Goal: Task Accomplishment & Management: Manage account settings

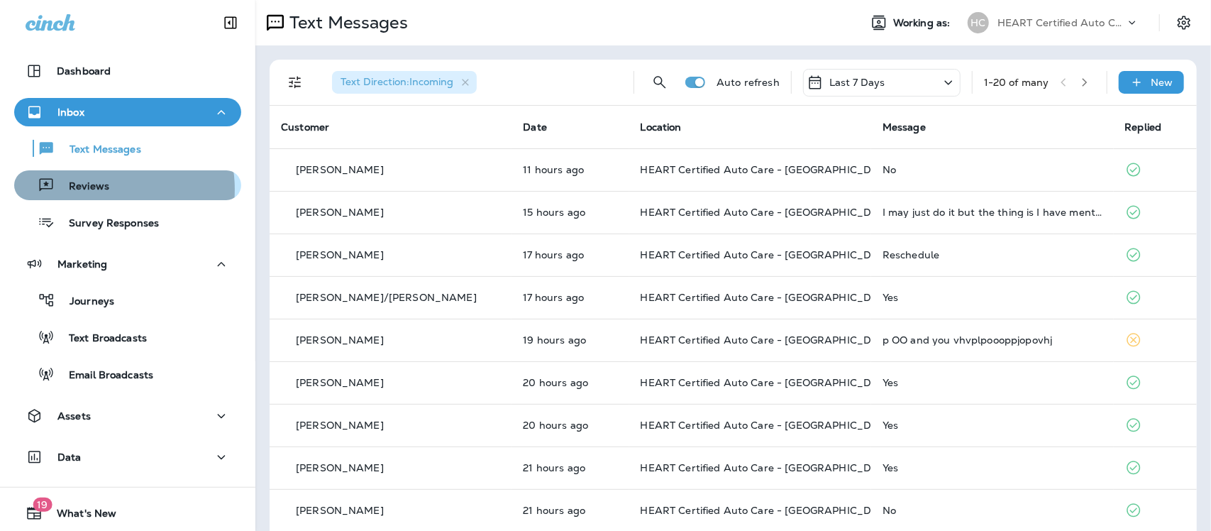
click at [98, 189] on p "Reviews" at bounding box center [82, 186] width 55 height 13
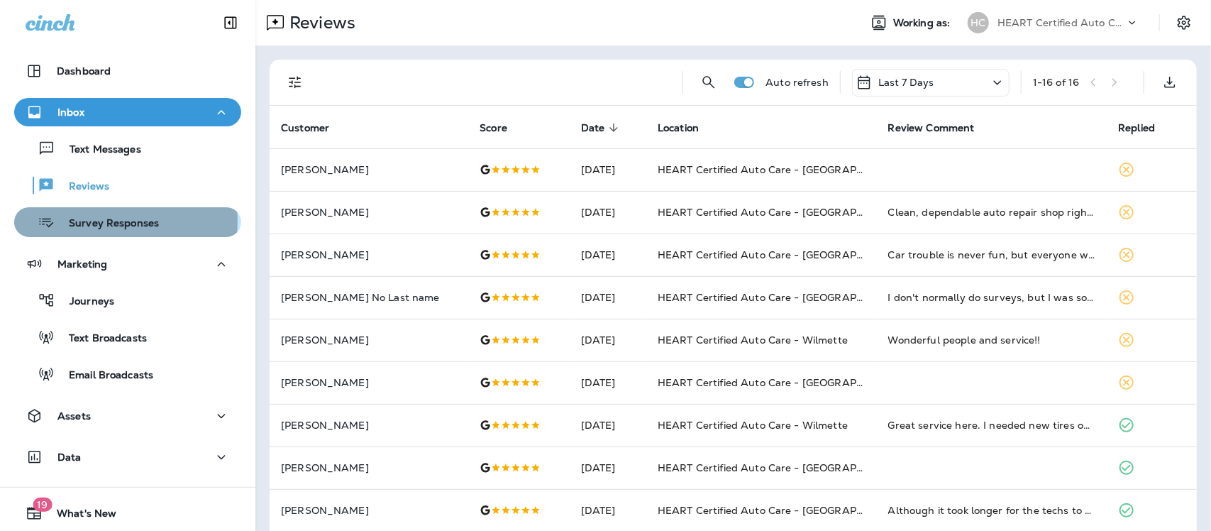
click at [125, 221] on p "Survey Responses" at bounding box center [107, 223] width 104 height 13
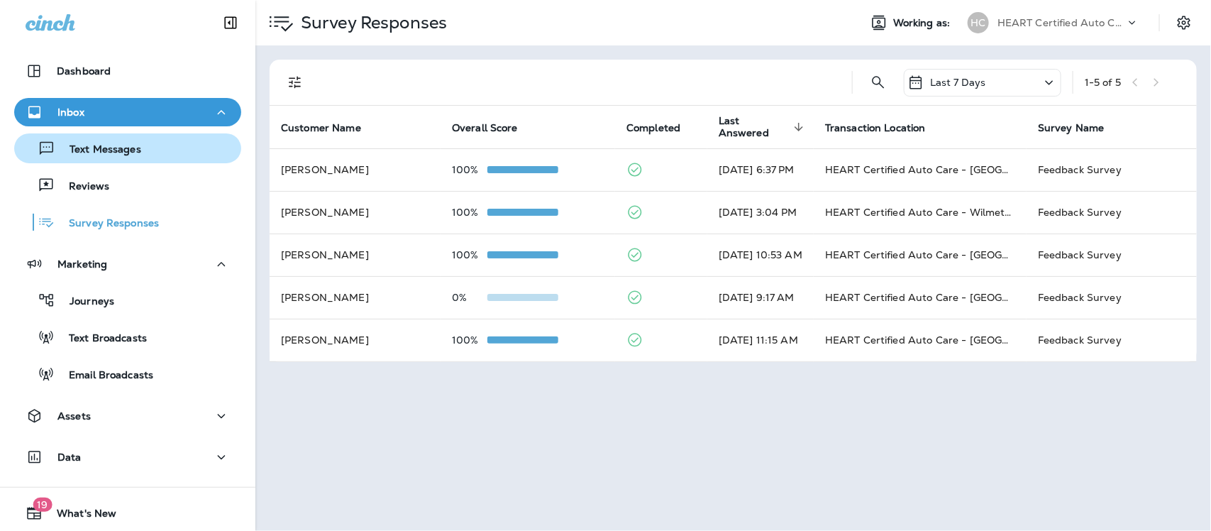
click at [101, 155] on p "Text Messages" at bounding box center [98, 149] width 86 height 13
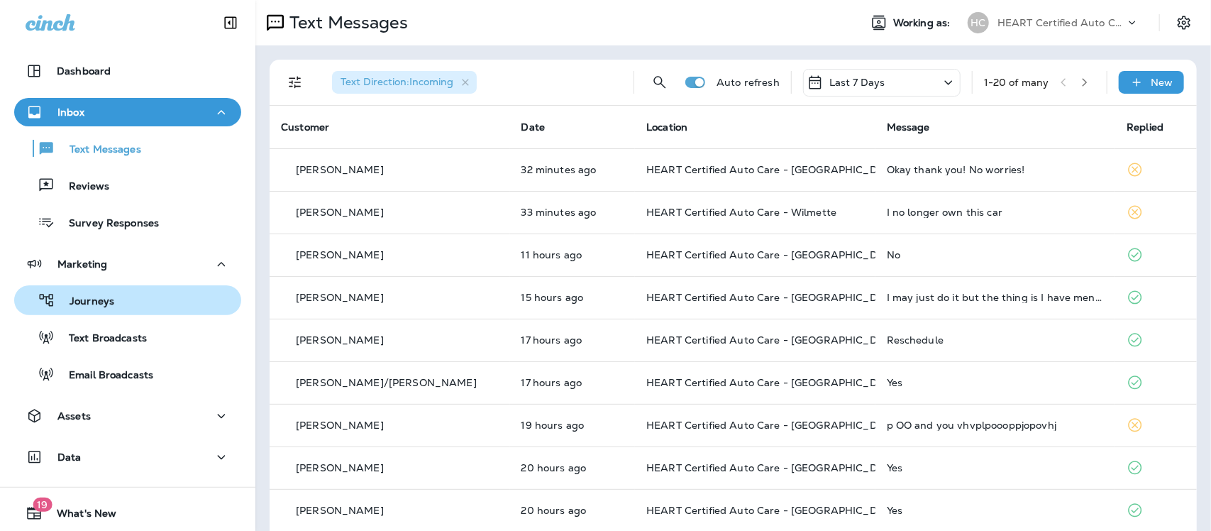
click at [72, 296] on p "Journeys" at bounding box center [84, 301] width 59 height 13
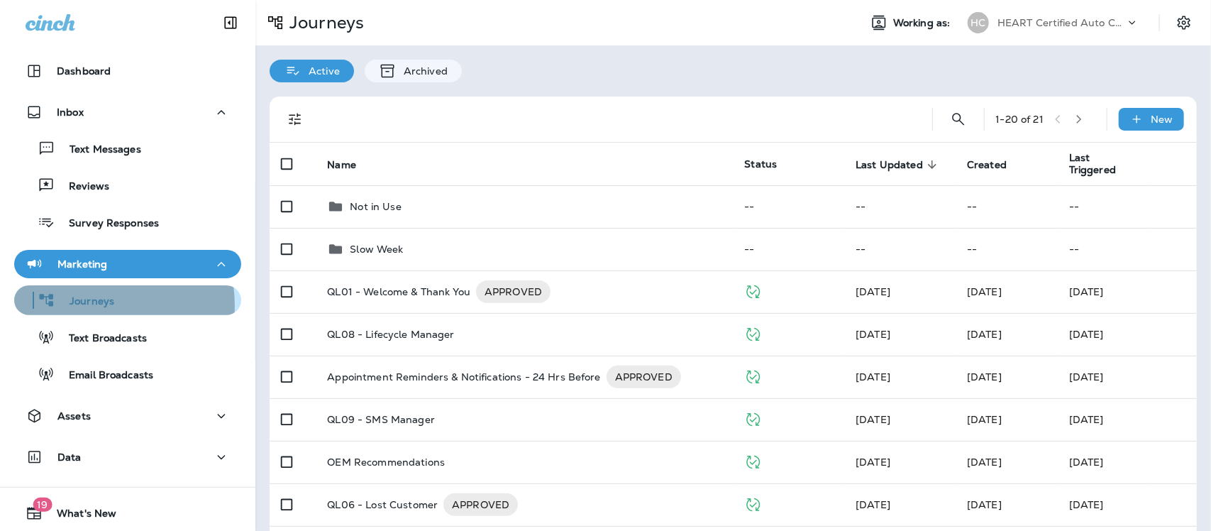
click at [82, 306] on p "Journeys" at bounding box center [84, 301] width 59 height 13
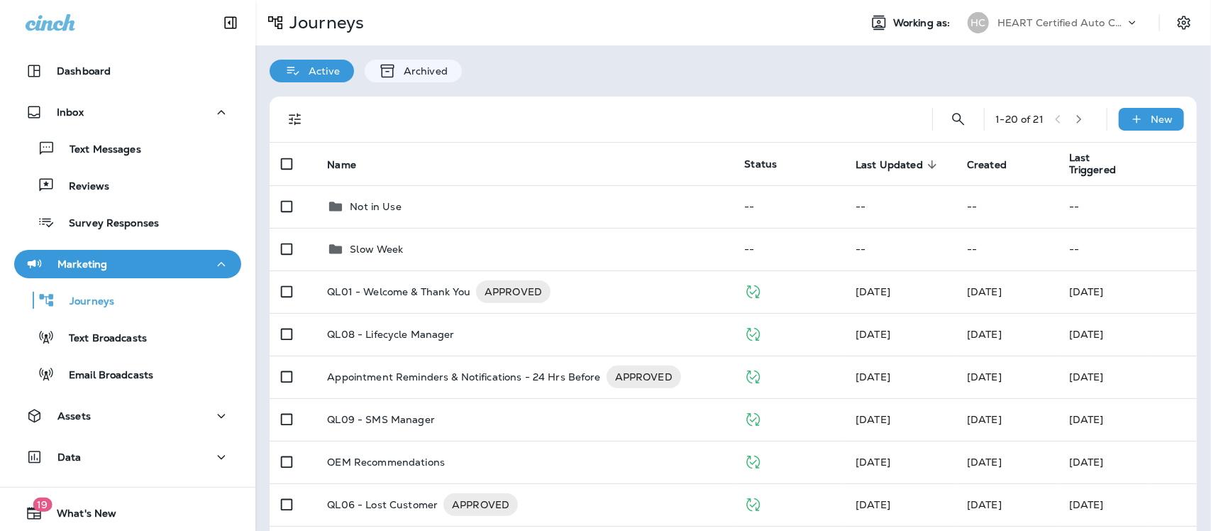
click at [90, 260] on p "Marketing" at bounding box center [82, 263] width 50 height 11
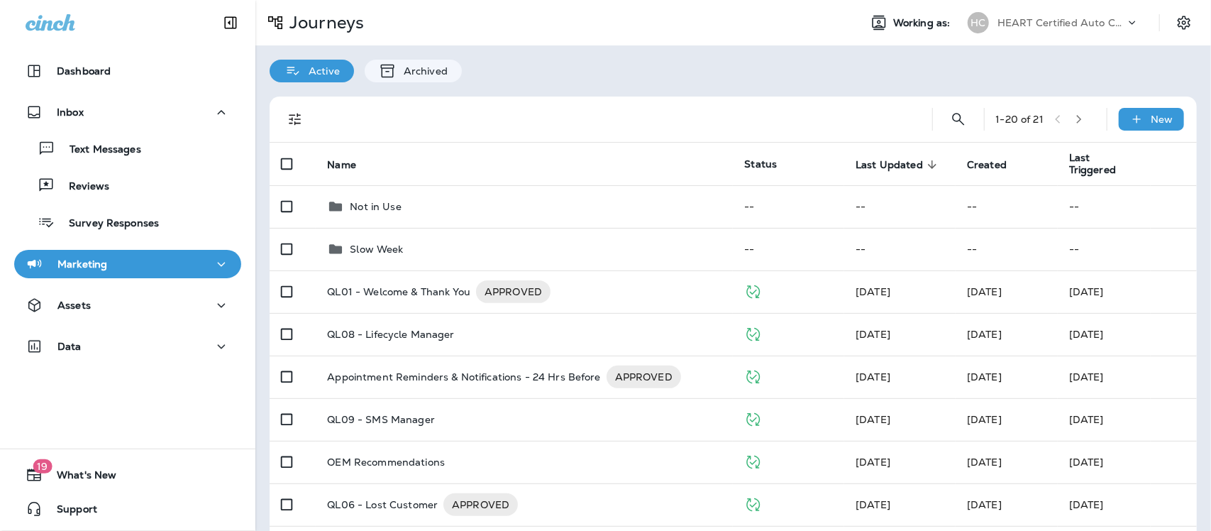
click at [92, 263] on p "Marketing" at bounding box center [82, 263] width 50 height 11
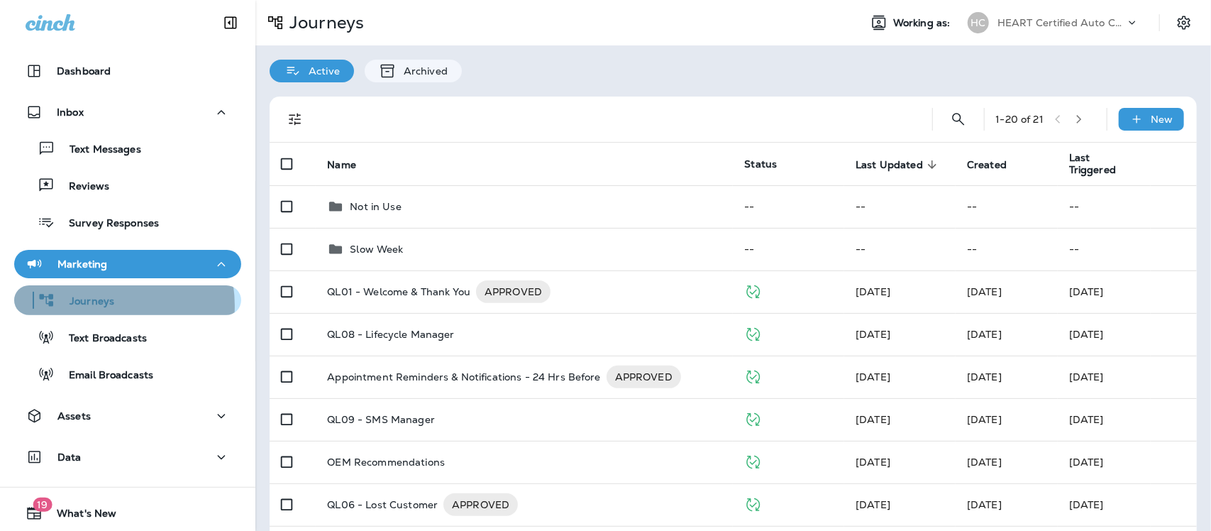
click at [94, 306] on p "Journeys" at bounding box center [84, 301] width 59 height 13
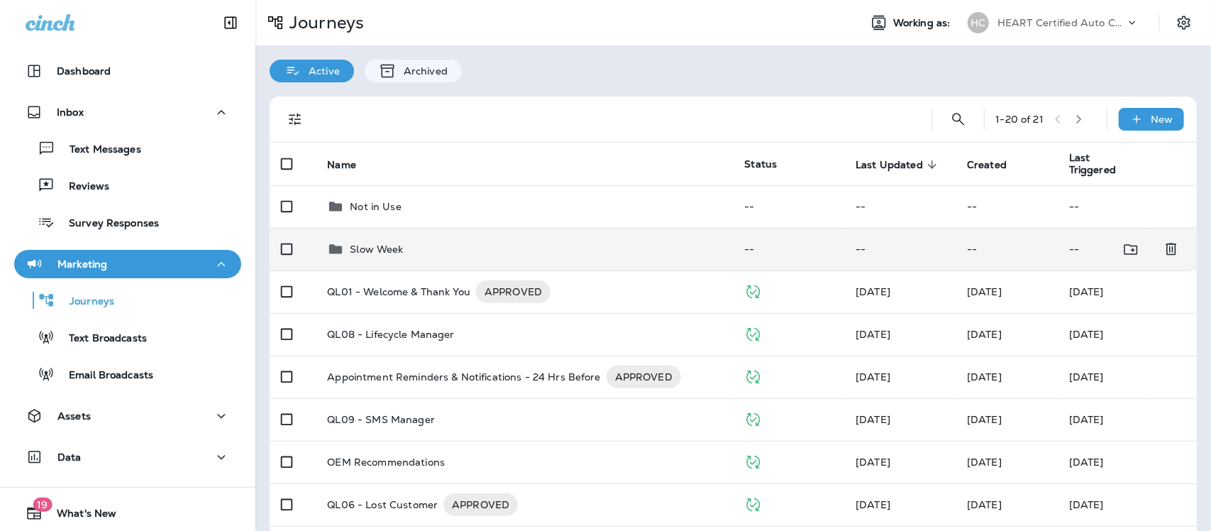
click at [379, 252] on p "Slow Week" at bounding box center [376, 248] width 53 height 11
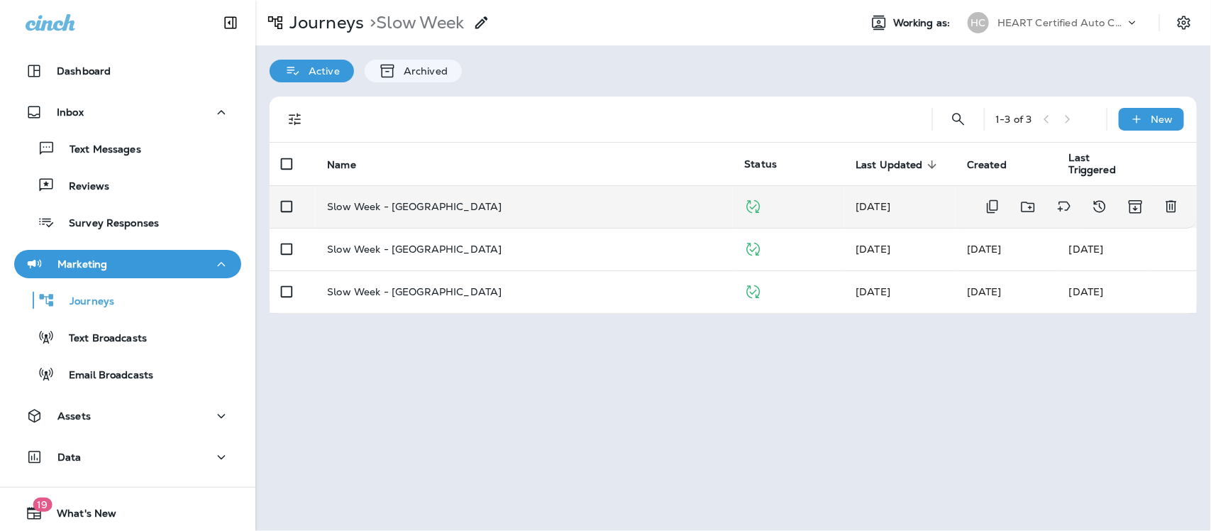
click at [399, 203] on p "Slow Week - [GEOGRAPHIC_DATA]" at bounding box center [414, 206] width 174 height 11
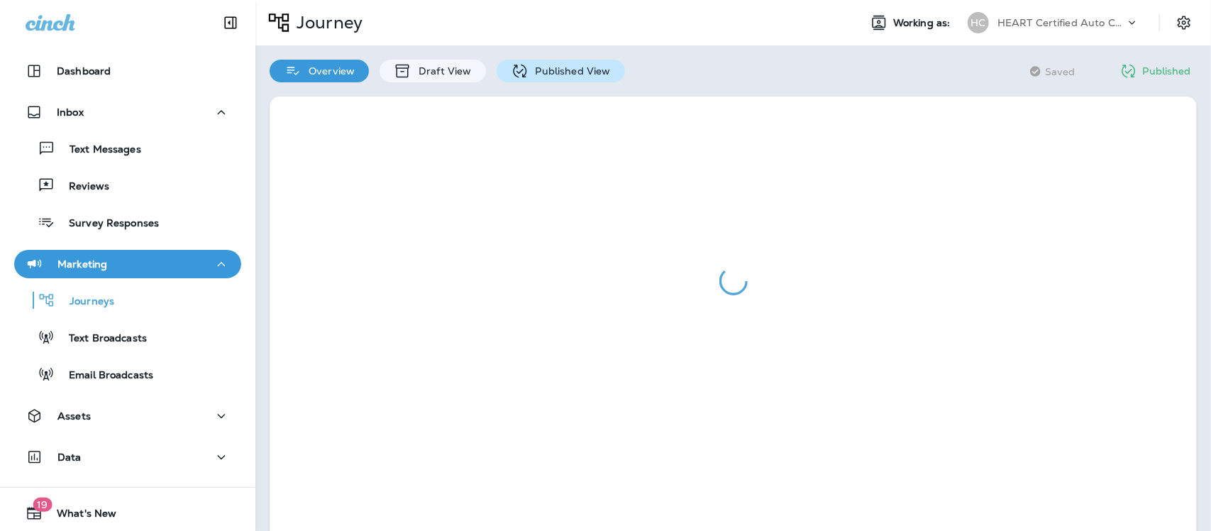
click at [548, 72] on p "Published View" at bounding box center [569, 70] width 82 height 11
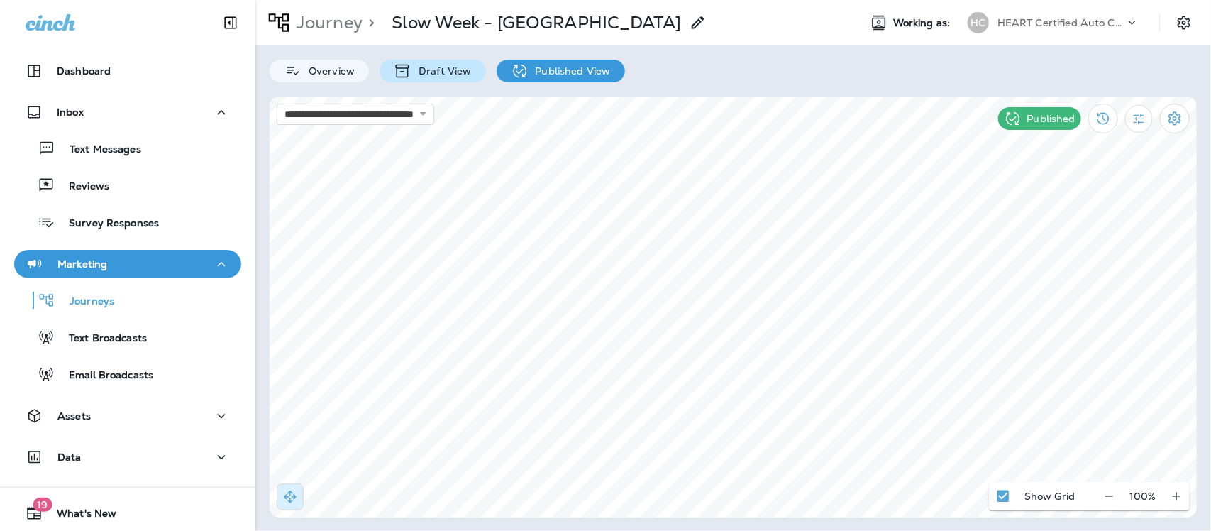
click at [444, 73] on p "Draft View" at bounding box center [441, 70] width 60 height 11
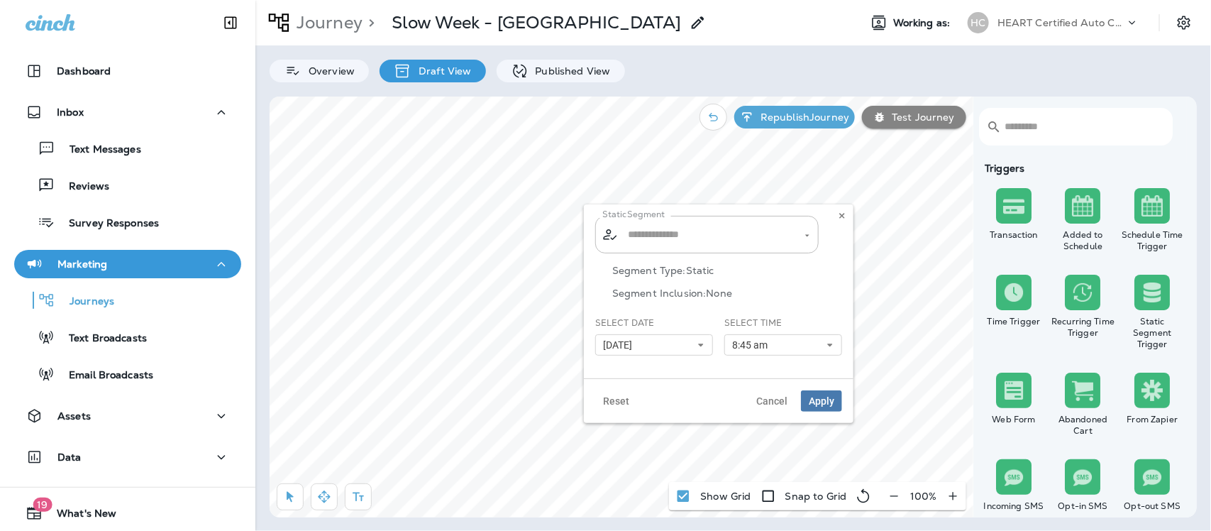
type input "**********"
click at [696, 345] on icon at bounding box center [700, 344] width 9 height 9
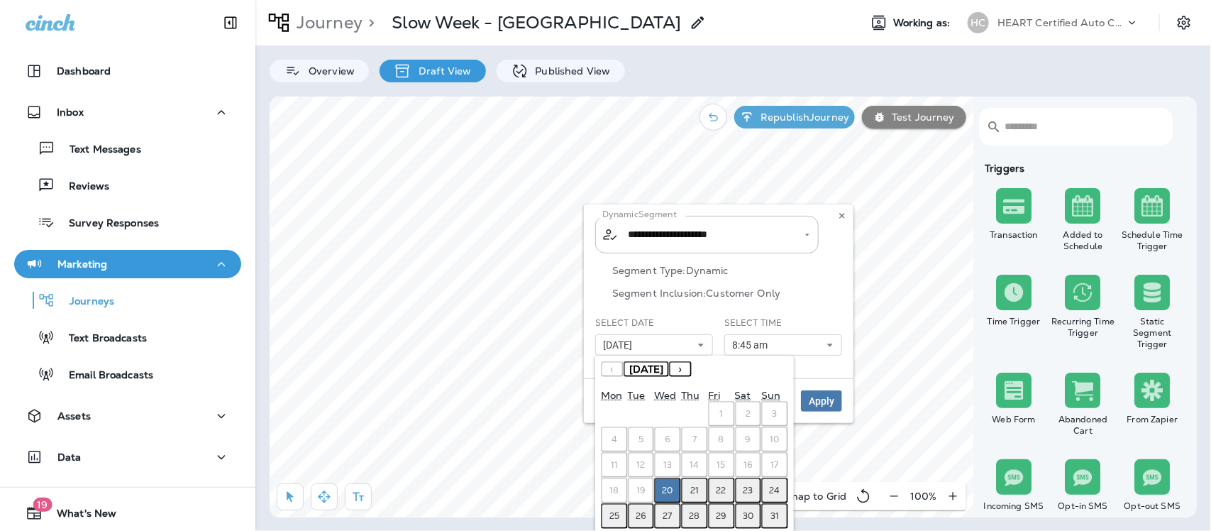
click at [695, 486] on abbr "21" at bounding box center [694, 489] width 9 height 11
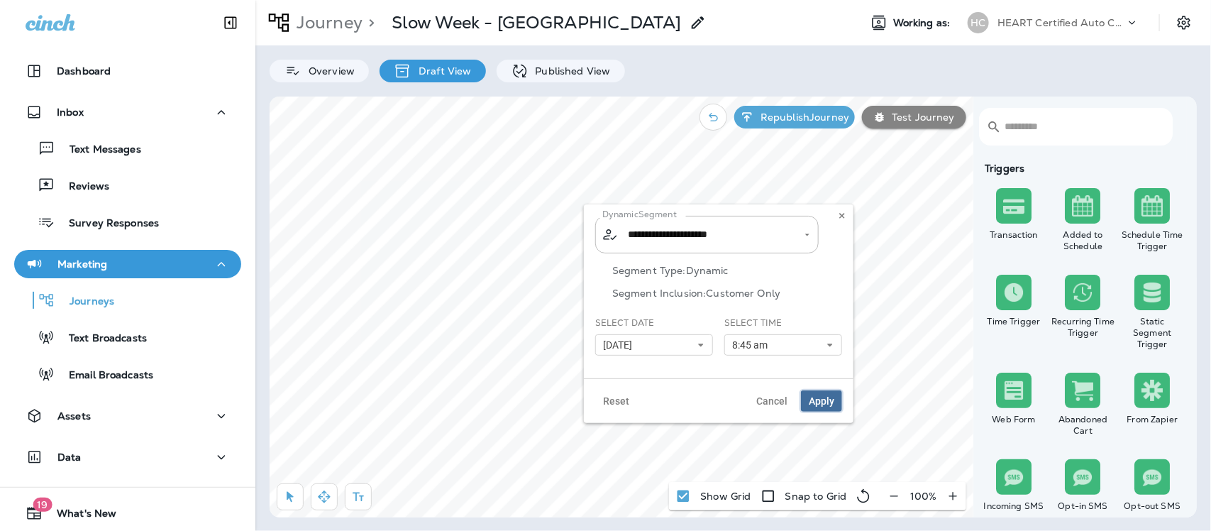
click at [823, 401] on span "Apply" at bounding box center [822, 401] width 26 height 10
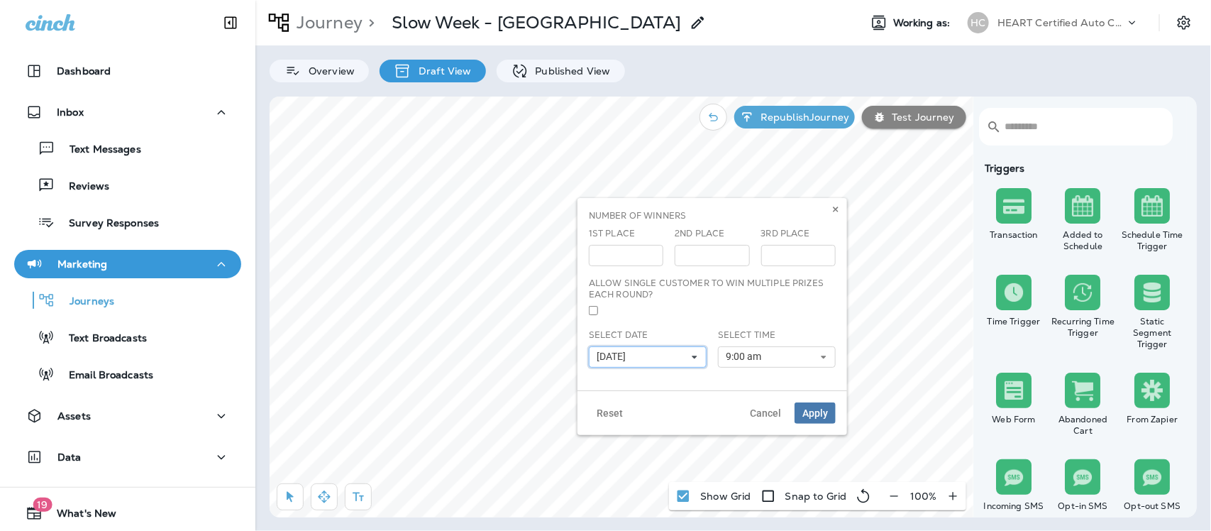
click at [695, 355] on icon at bounding box center [694, 357] width 9 height 9
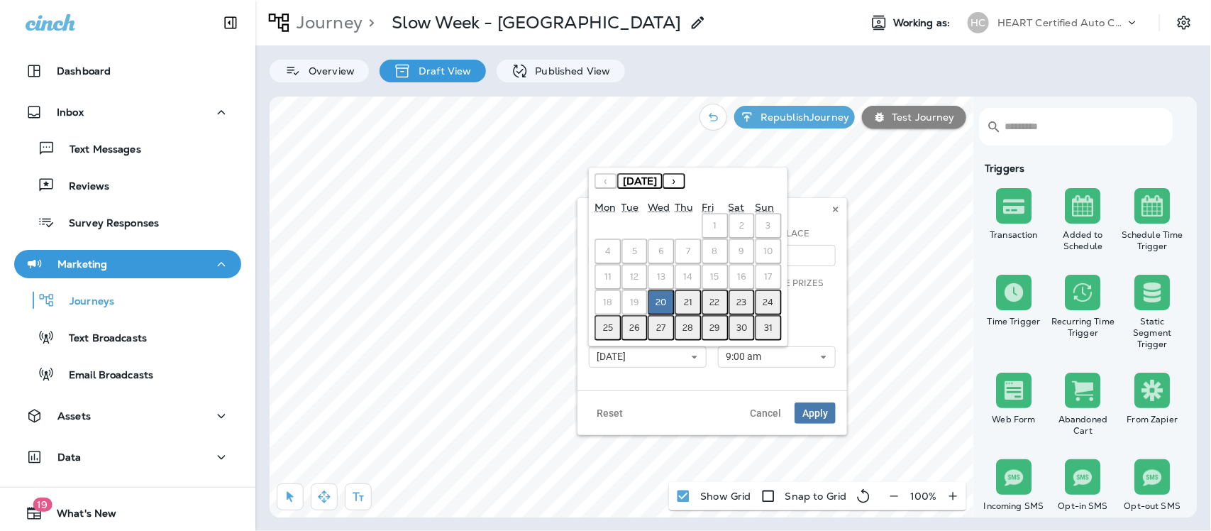
click at [685, 303] on abbr "21" at bounding box center [688, 301] width 9 height 11
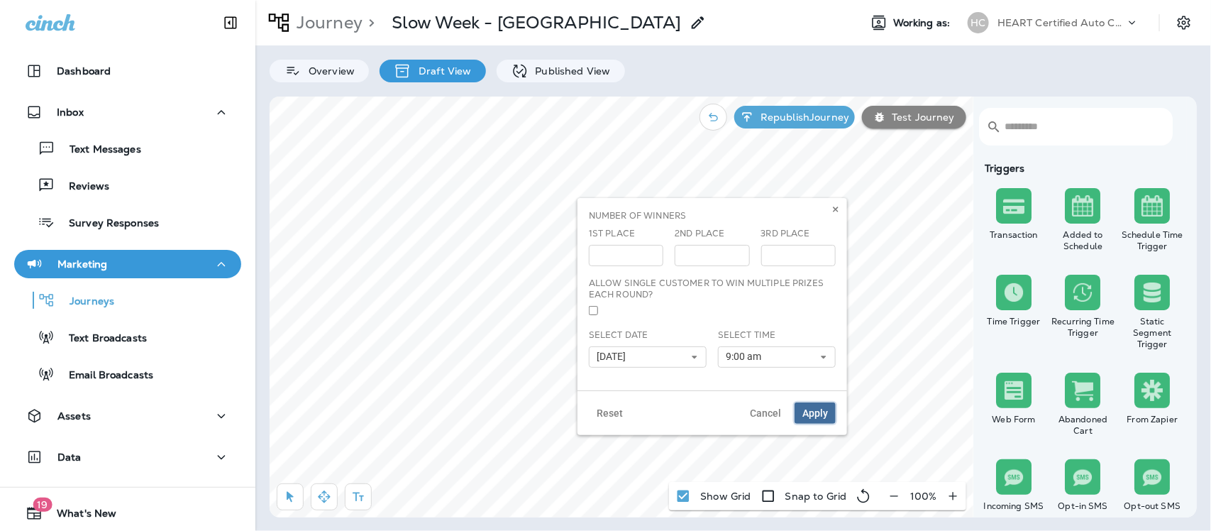
click at [823, 413] on span "Apply" at bounding box center [815, 413] width 26 height 10
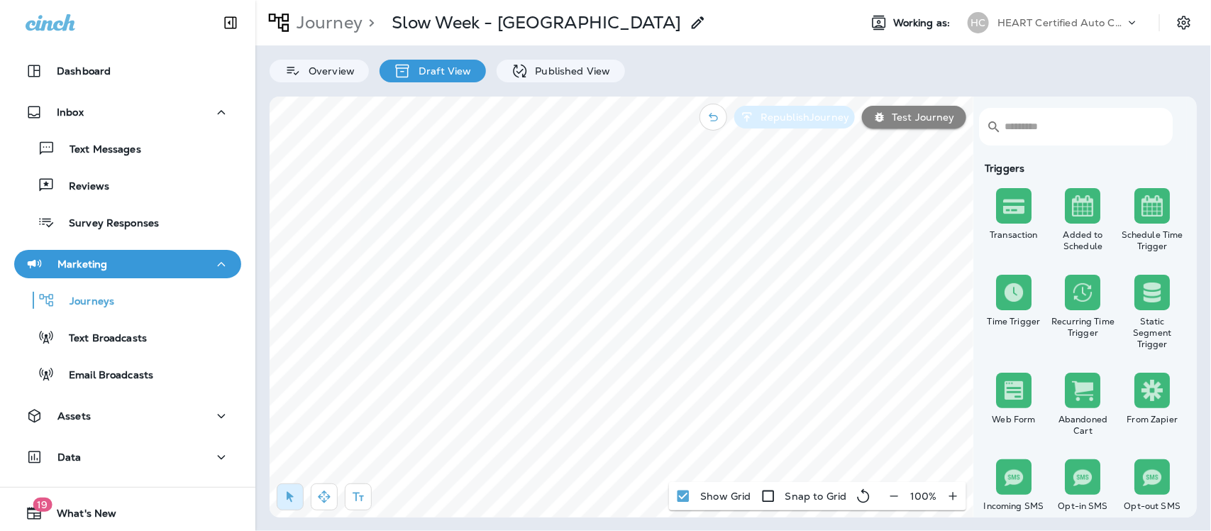
click at [799, 118] on p "Republish Journey" at bounding box center [802, 116] width 94 height 11
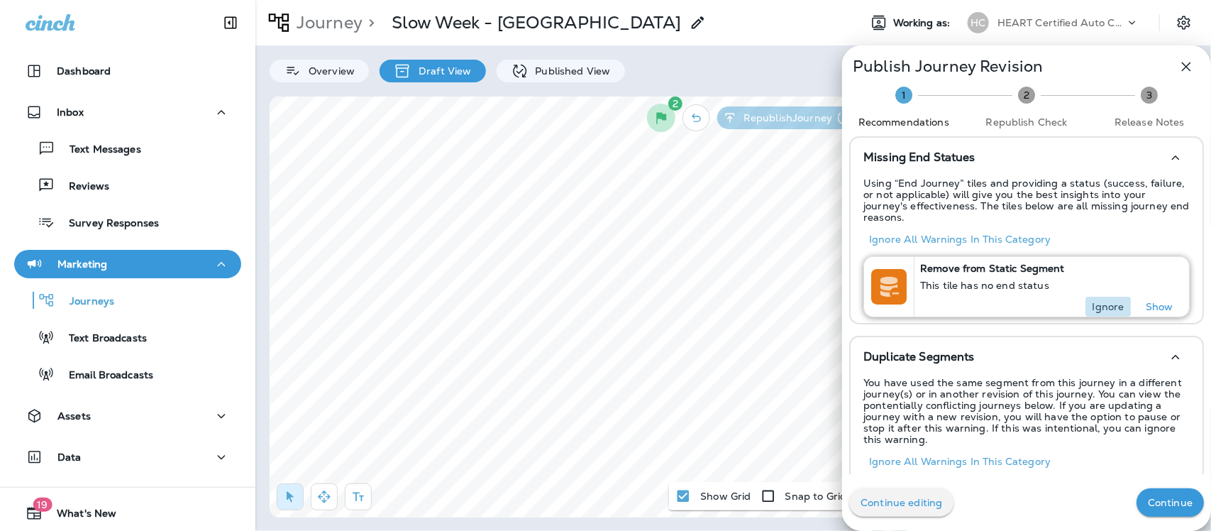
click at [1096, 301] on p "Ignore" at bounding box center [1108, 306] width 32 height 11
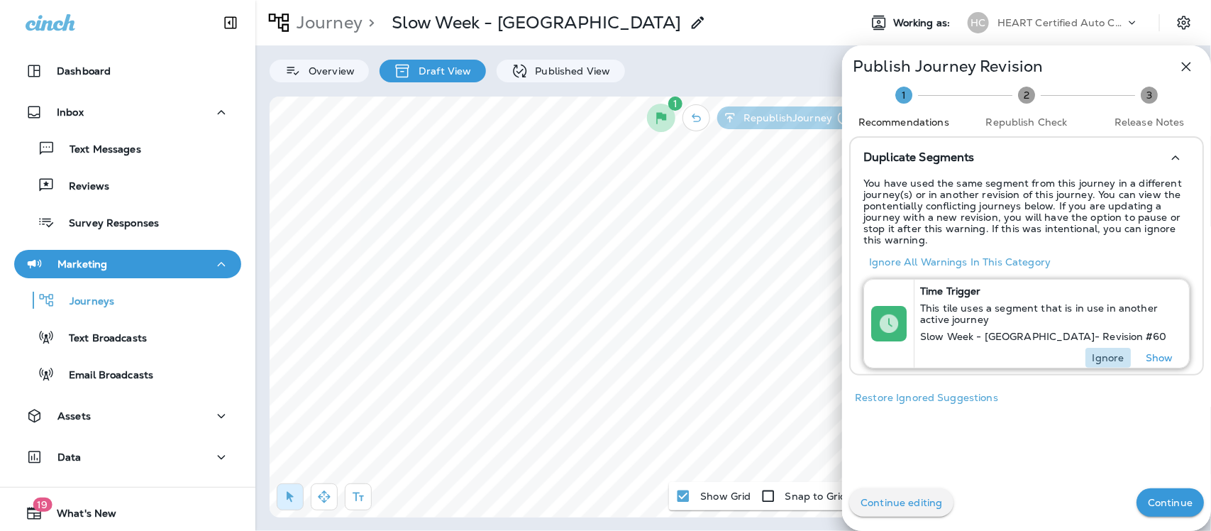
click at [1109, 352] on p "Ignore" at bounding box center [1108, 357] width 32 height 11
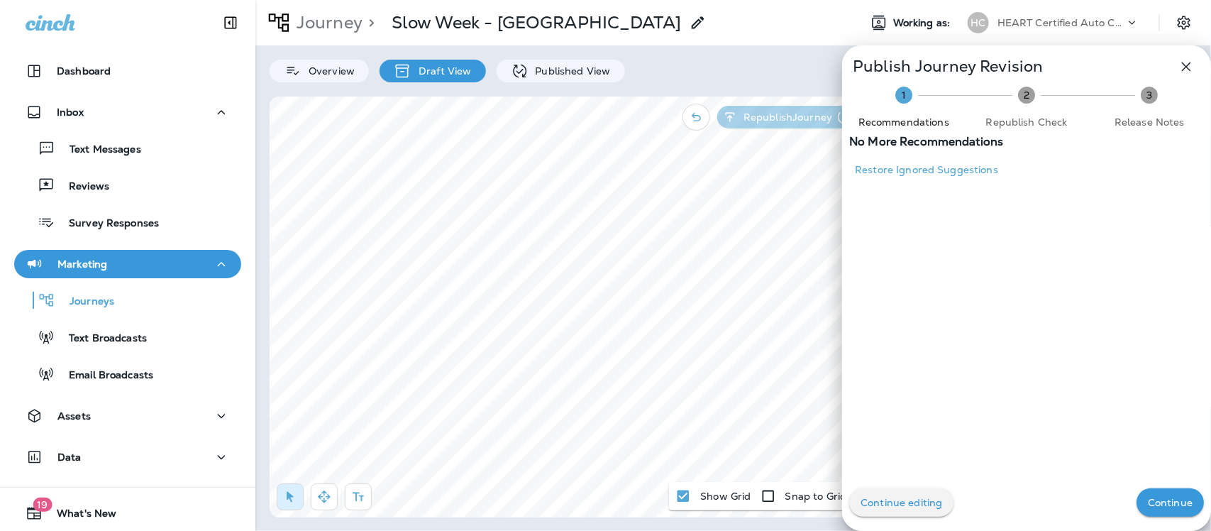
click at [1162, 494] on button "Continue" at bounding box center [1169, 502] width 67 height 28
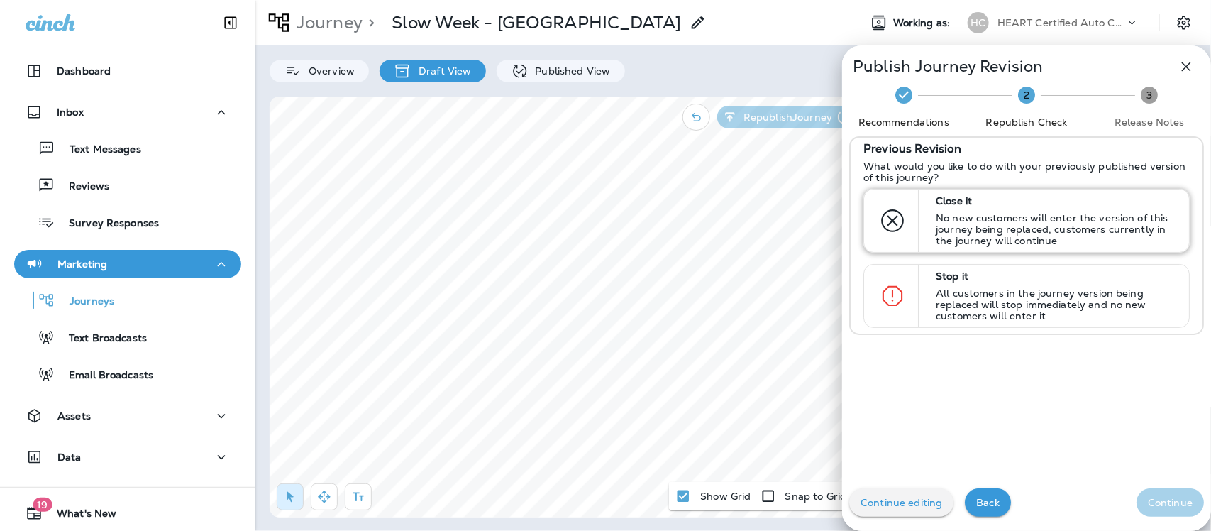
click at [965, 212] on p "No new customers will enter the version of this journey being replaced, custome…" at bounding box center [1056, 229] width 240 height 34
click at [1148, 493] on button "Continue" at bounding box center [1169, 502] width 67 height 28
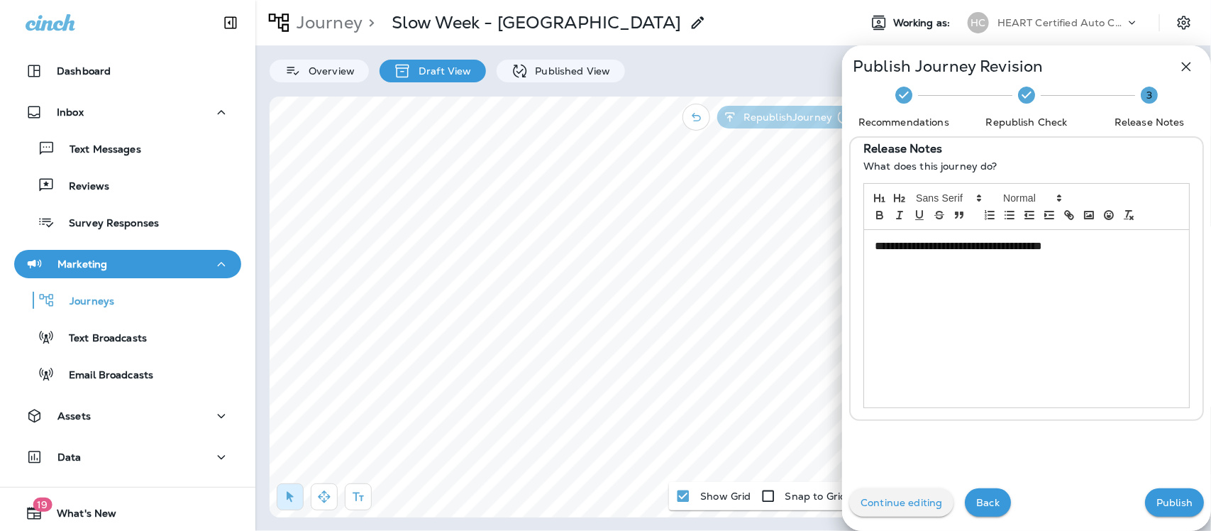
click at [1116, 257] on div "**********" at bounding box center [1026, 318] width 325 height 177
click at [1160, 502] on p "Publish" at bounding box center [1174, 501] width 36 height 11
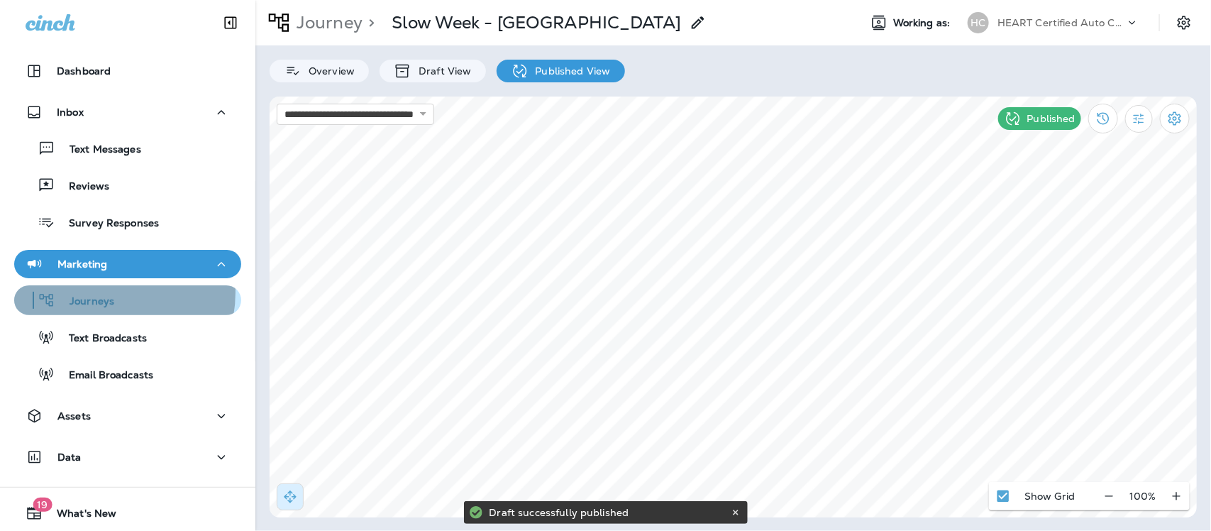
click at [99, 292] on div "Journeys" at bounding box center [67, 299] width 94 height 21
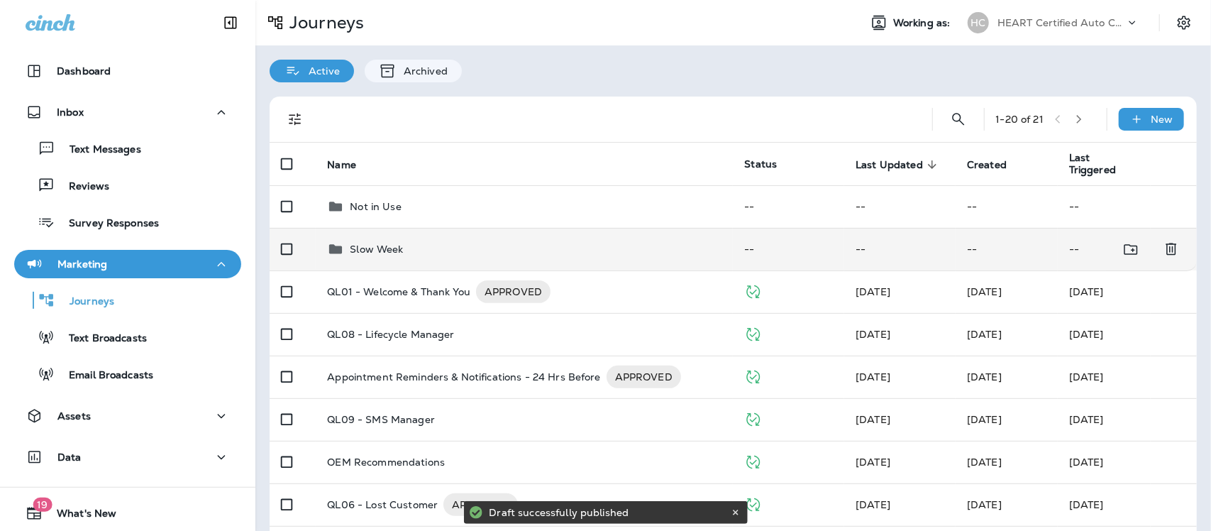
click at [365, 247] on p "Slow Week" at bounding box center [376, 248] width 53 height 11
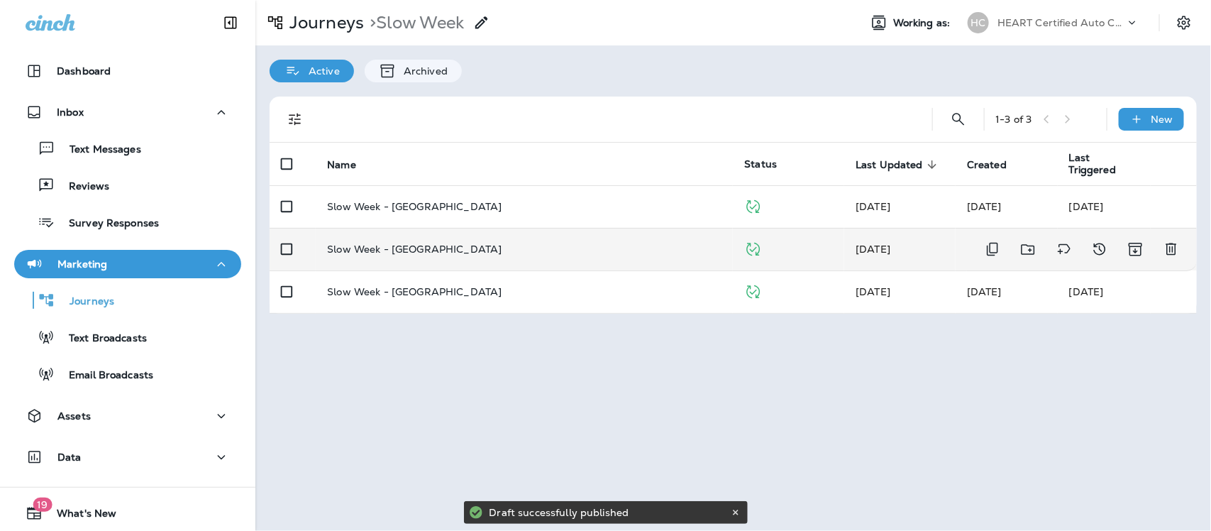
click at [406, 252] on p "Slow Week - [GEOGRAPHIC_DATA]" at bounding box center [414, 248] width 174 height 11
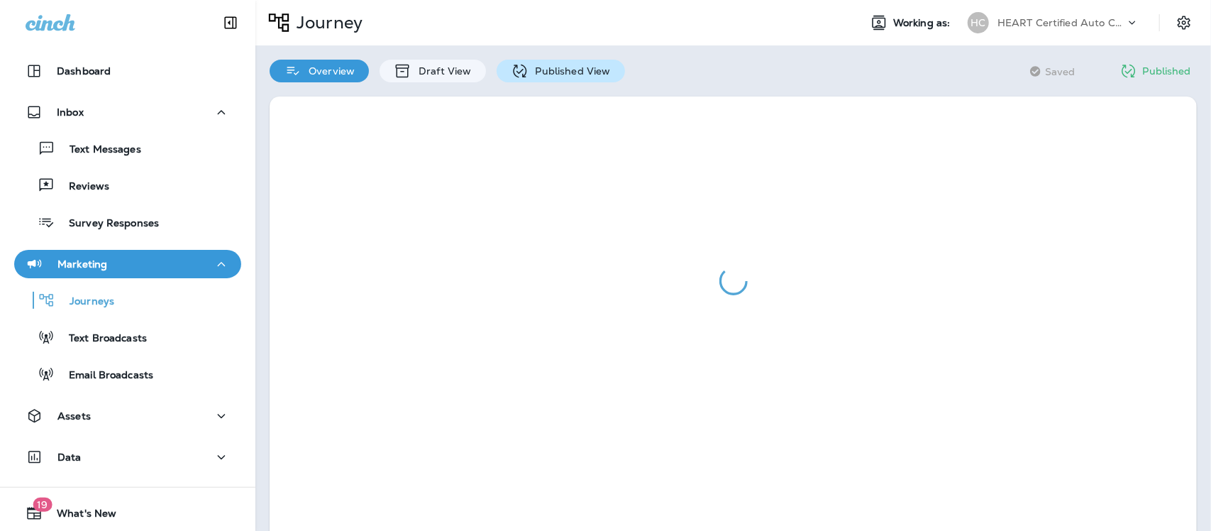
click at [578, 68] on p "Published View" at bounding box center [569, 70] width 82 height 11
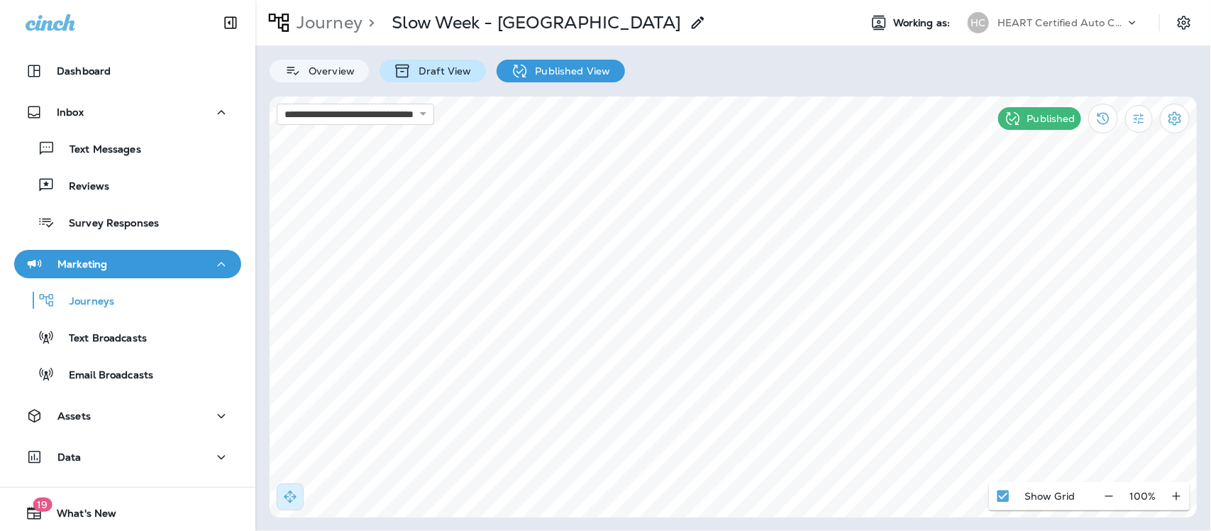
click at [443, 65] on p "Draft View" at bounding box center [441, 70] width 60 height 11
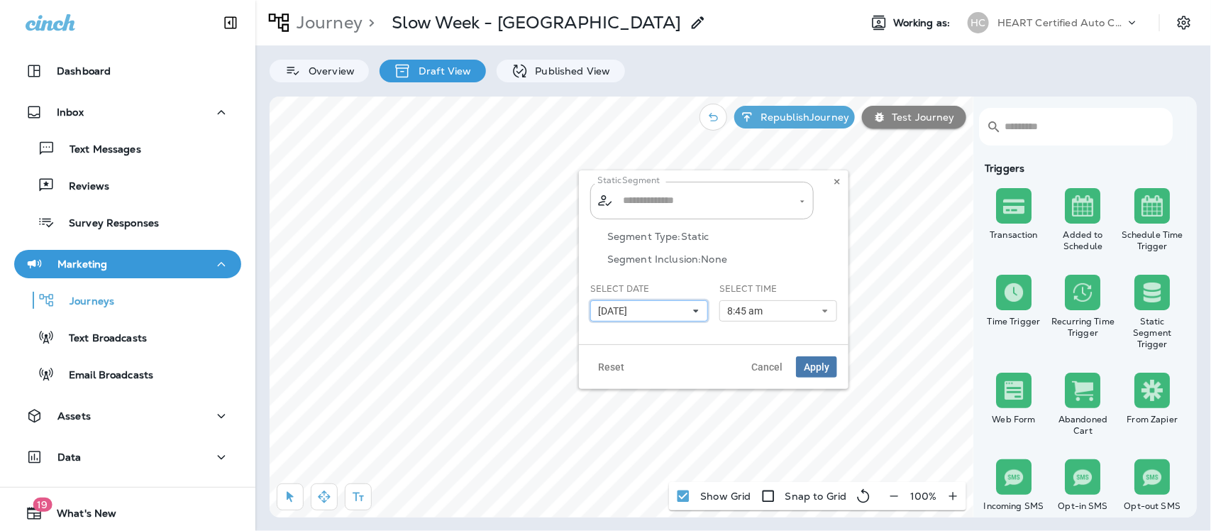
type input "**********"
click at [695, 311] on use at bounding box center [696, 311] width 5 height 3
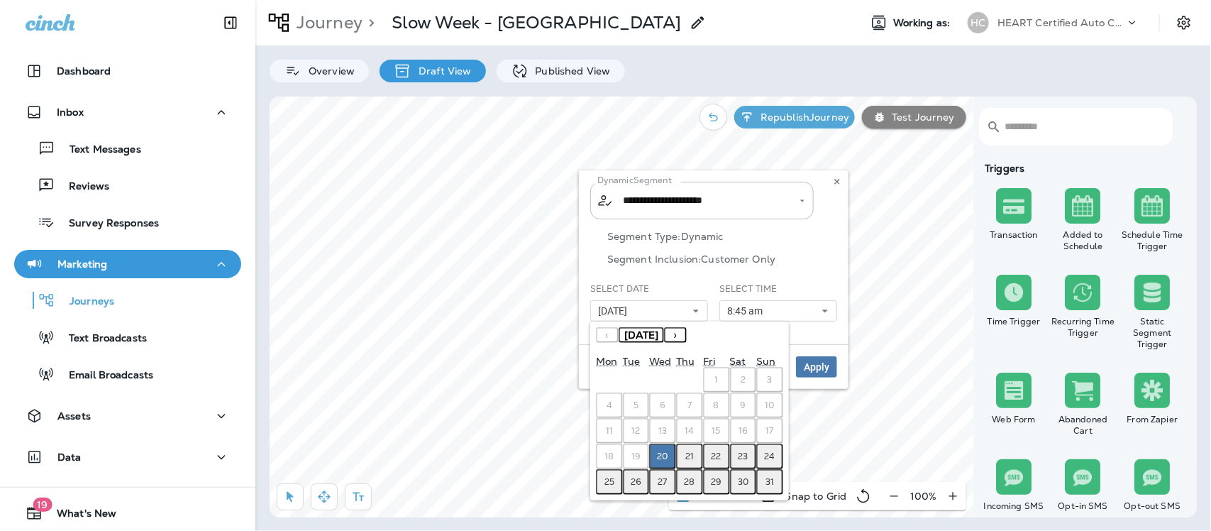
click at [687, 451] on abbr "21" at bounding box center [689, 455] width 9 height 11
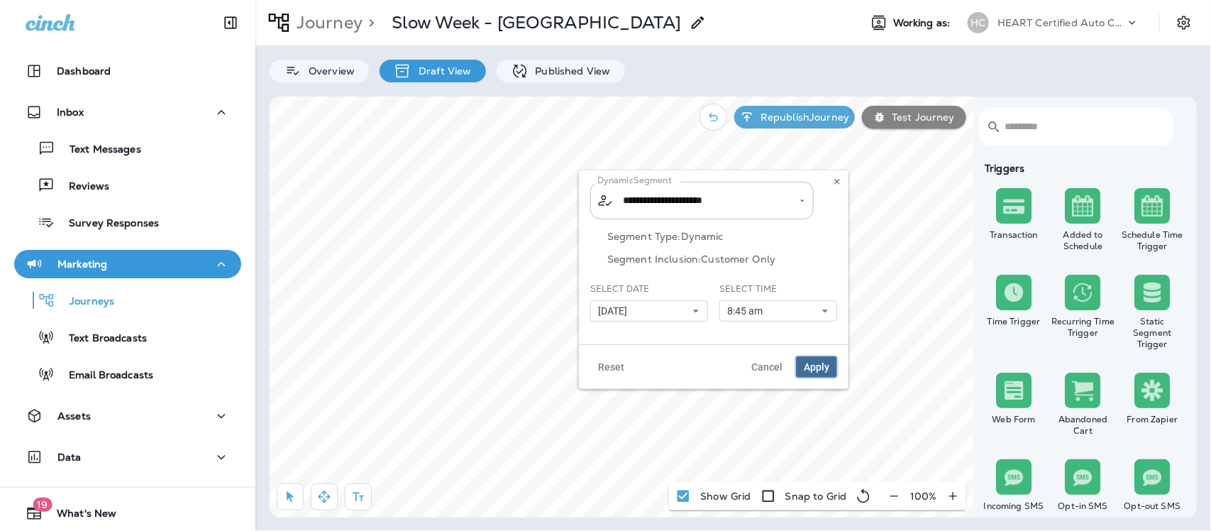
click at [813, 362] on span "Apply" at bounding box center [817, 367] width 26 height 10
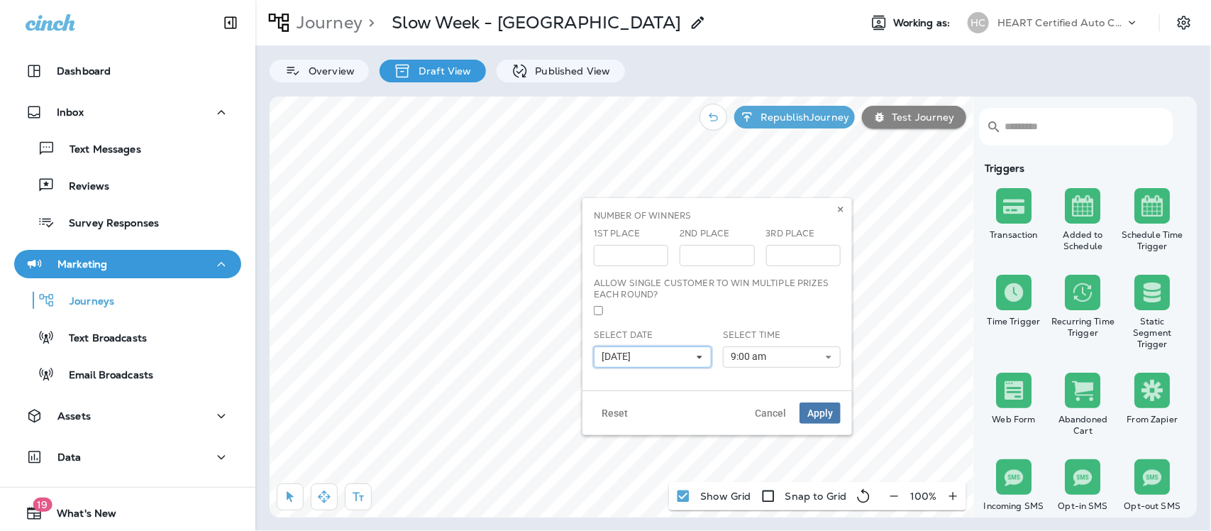
click at [703, 357] on icon at bounding box center [699, 357] width 9 height 9
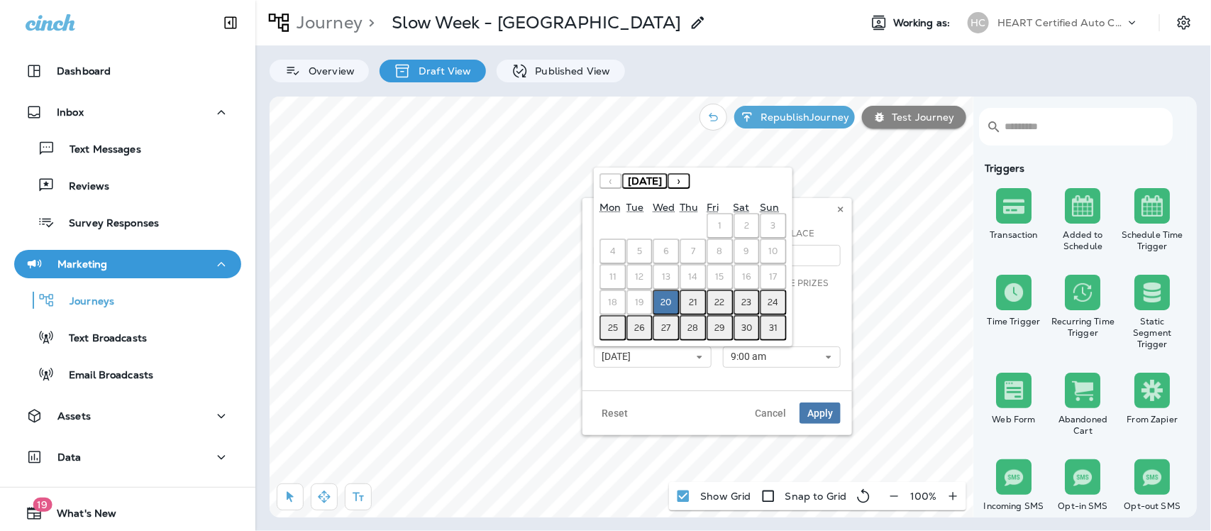
click at [689, 305] on abbr "21" at bounding box center [693, 301] width 9 height 11
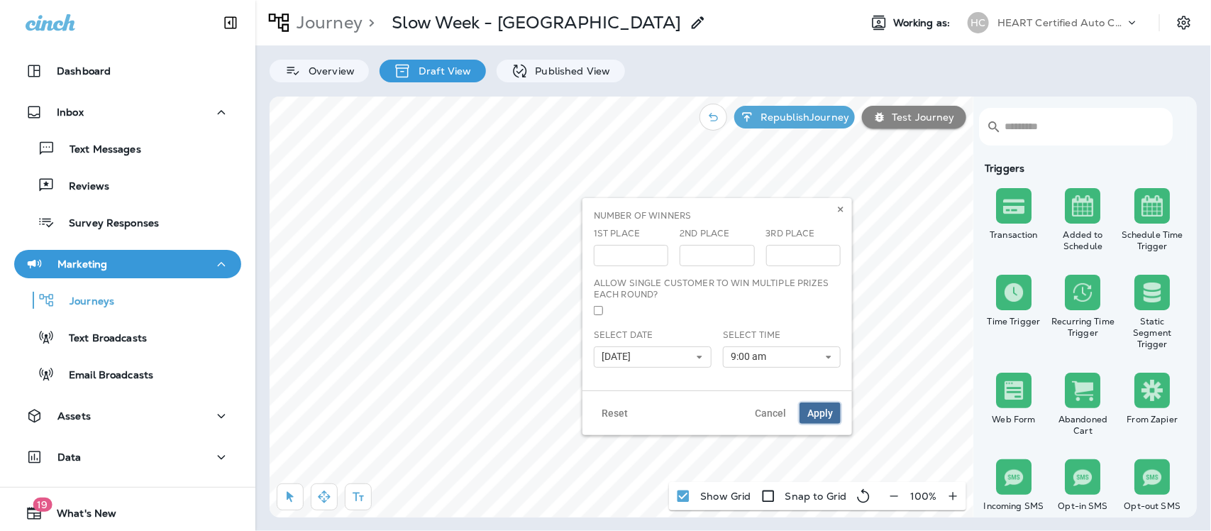
click at [810, 409] on span "Apply" at bounding box center [820, 413] width 26 height 10
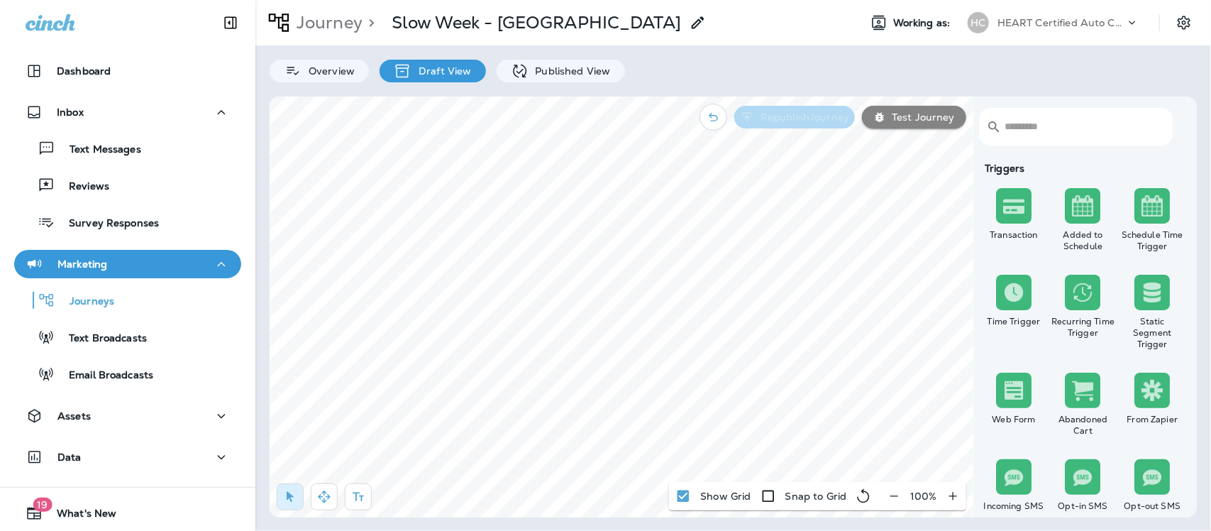
click at [816, 115] on p "Republish Journey" at bounding box center [802, 116] width 94 height 11
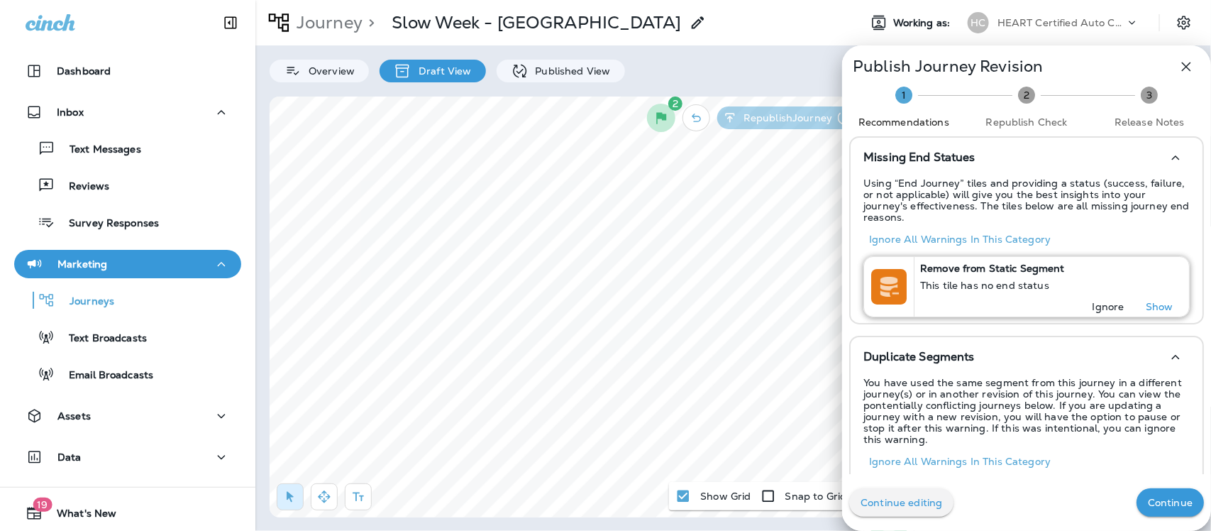
click at [1094, 296] on button "Ignore" at bounding box center [1107, 306] width 45 height 20
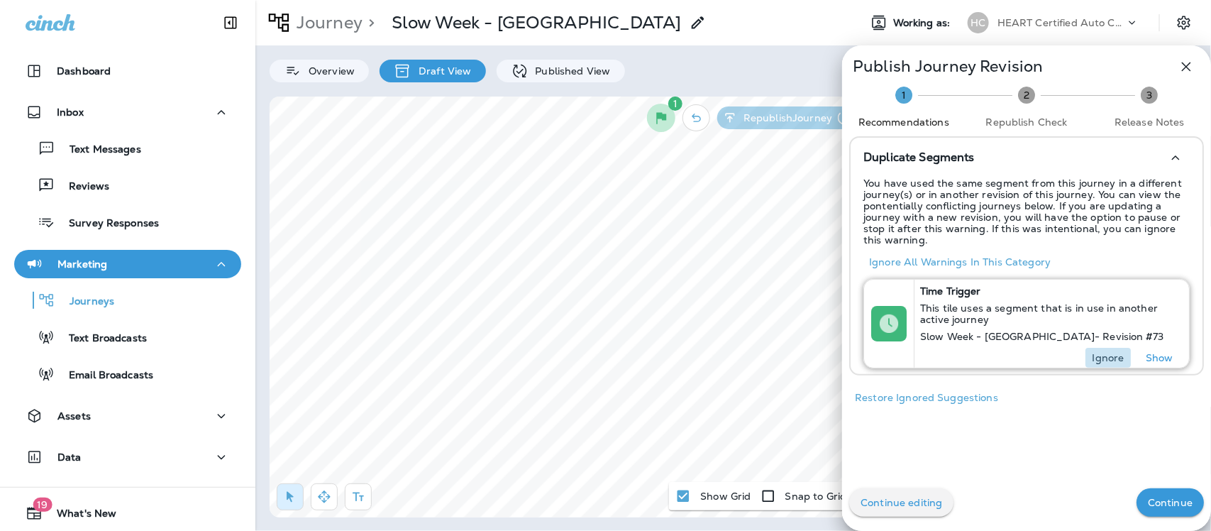
click at [1094, 355] on p "Ignore" at bounding box center [1108, 357] width 32 height 11
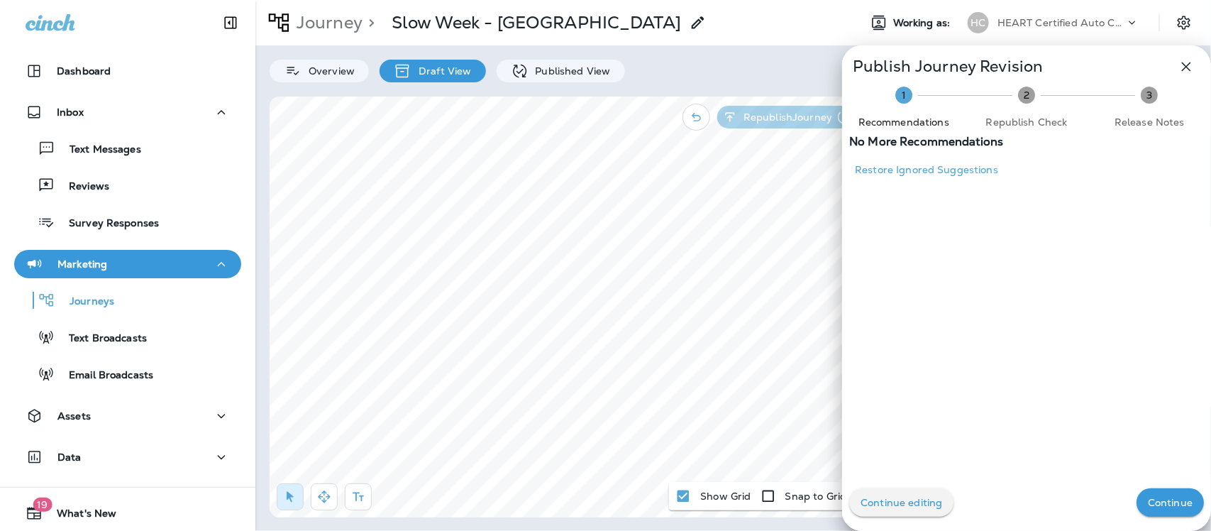
click at [1150, 496] on p "Continue" at bounding box center [1170, 501] width 45 height 11
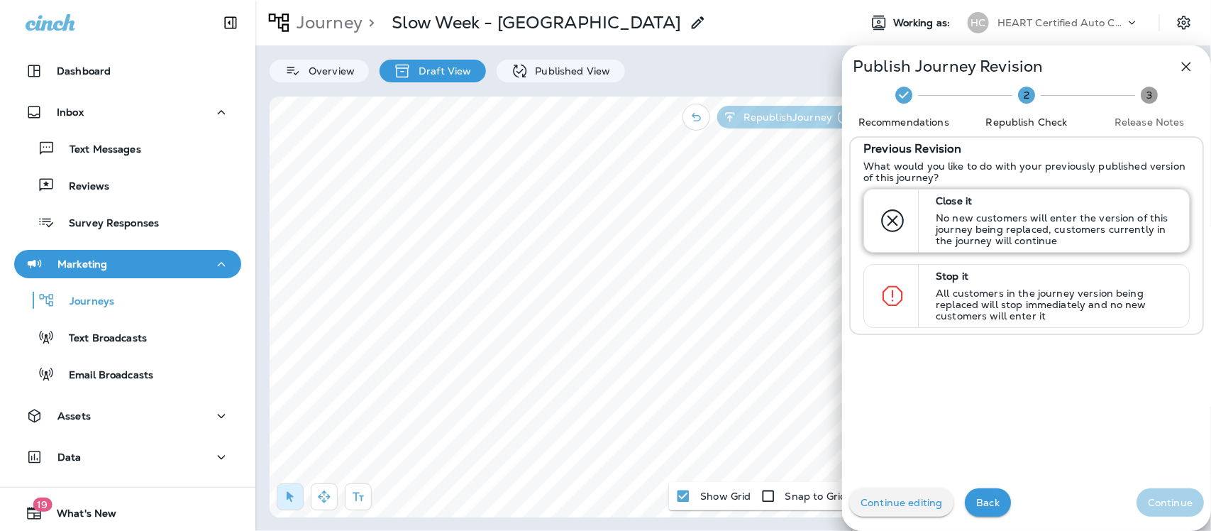
click at [973, 212] on p "No new customers will enter the version of this journey being replaced, custome…" at bounding box center [1056, 229] width 240 height 34
click at [1167, 508] on button "Continue" at bounding box center [1169, 502] width 67 height 28
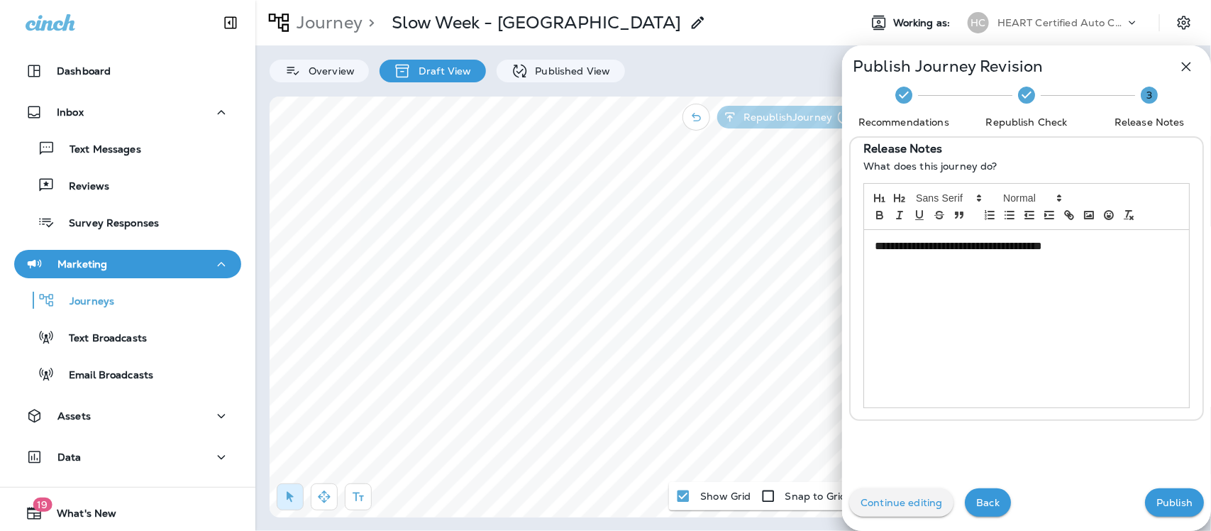
drag, startPoint x: 1099, startPoint y: 250, endPoint x: 1125, endPoint y: 210, distance: 47.2
click at [1097, 250] on p "**********" at bounding box center [1023, 246] width 296 height 16
click at [1153, 509] on button "Publish" at bounding box center [1174, 502] width 59 height 28
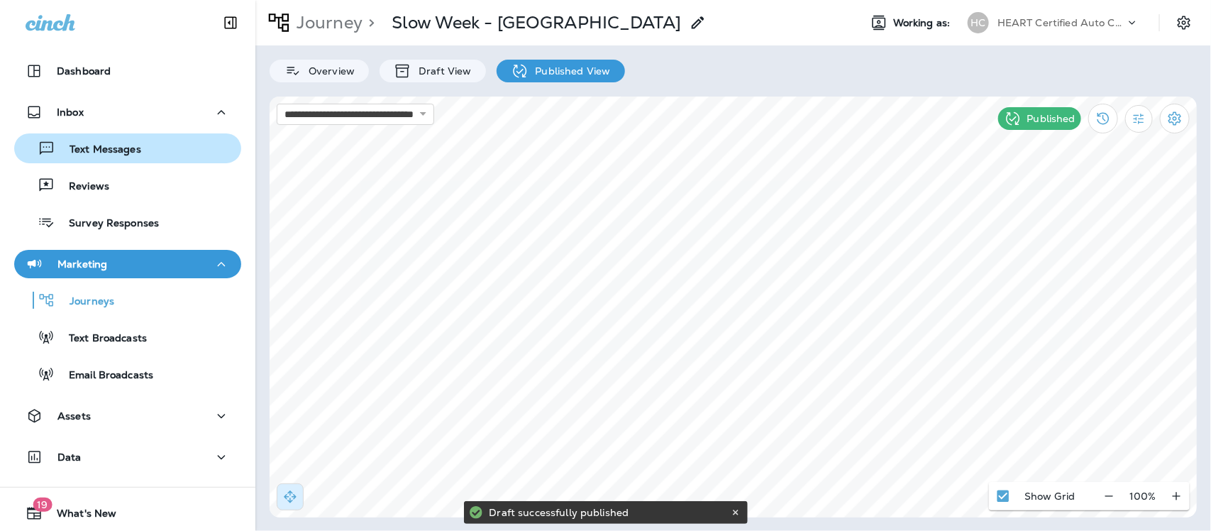
click at [101, 147] on p "Text Messages" at bounding box center [98, 149] width 86 height 13
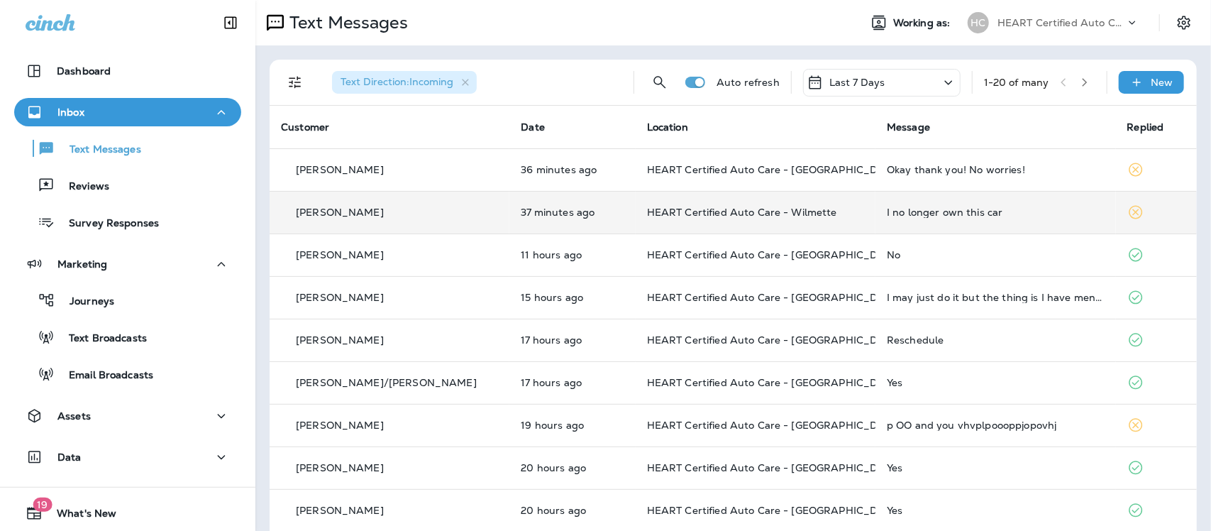
click at [892, 211] on div "I no longer own this car" at bounding box center [995, 211] width 217 height 11
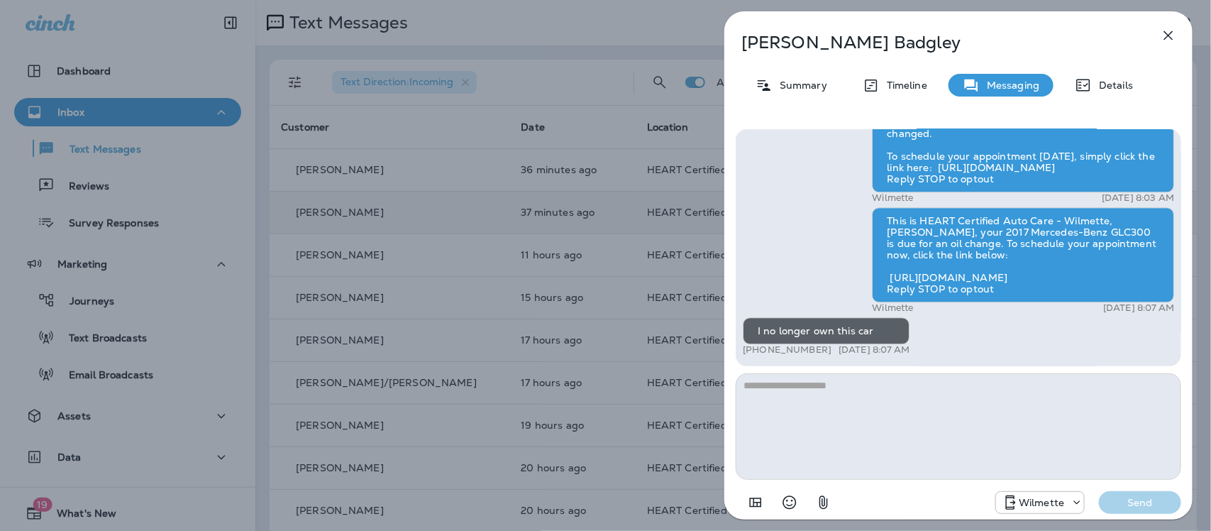
click at [852, 401] on textarea at bounding box center [958, 426] width 445 height 106
type textarea "*"
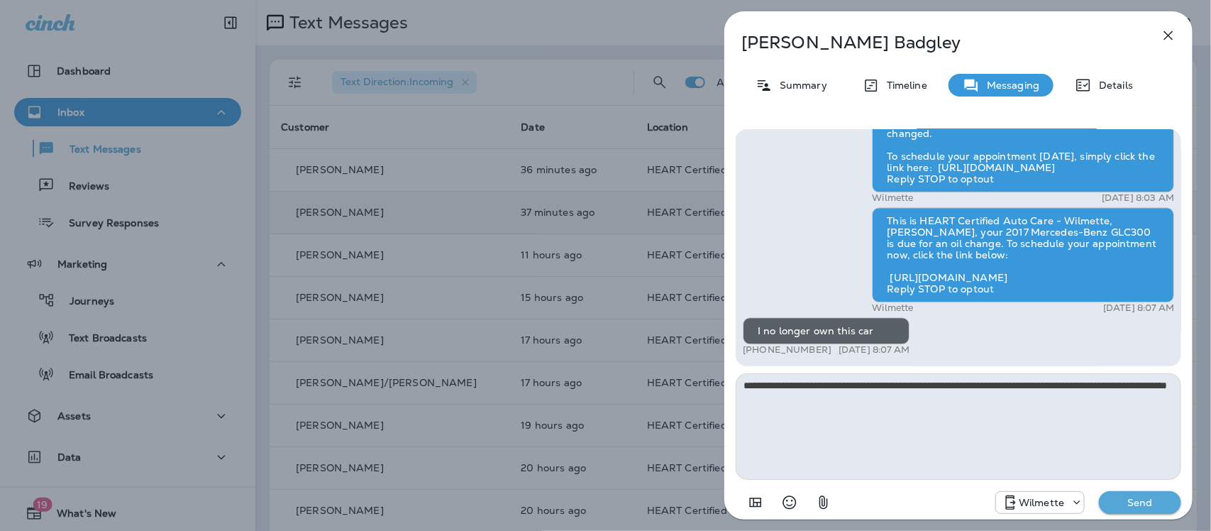
click at [772, 383] on textarea "**********" at bounding box center [958, 426] width 445 height 106
type textarea "**********"
click at [1143, 500] on p "Send" at bounding box center [1140, 502] width 60 height 13
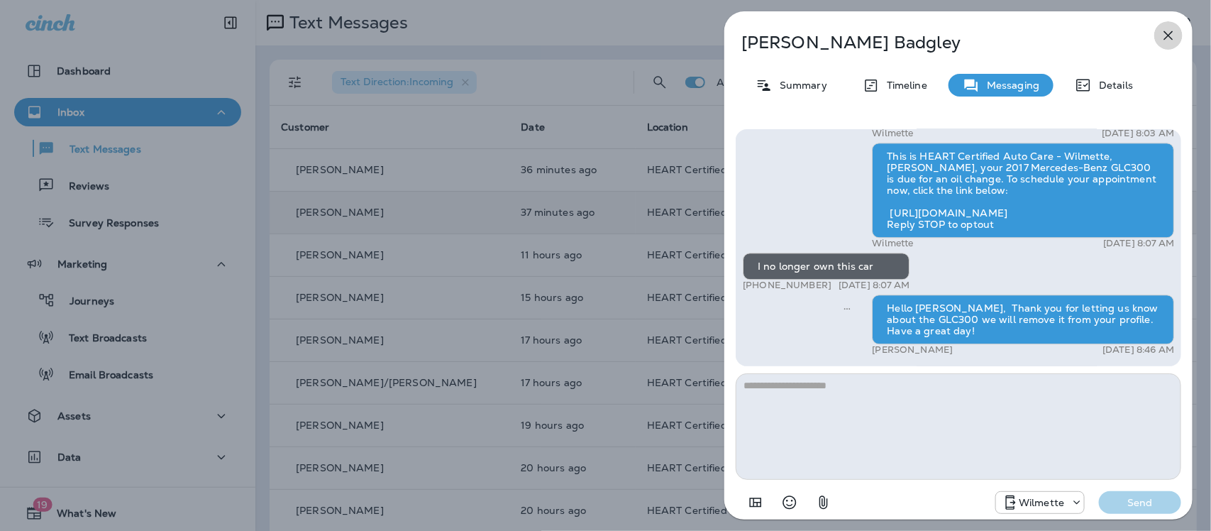
click at [1167, 33] on icon "button" at bounding box center [1168, 35] width 9 height 9
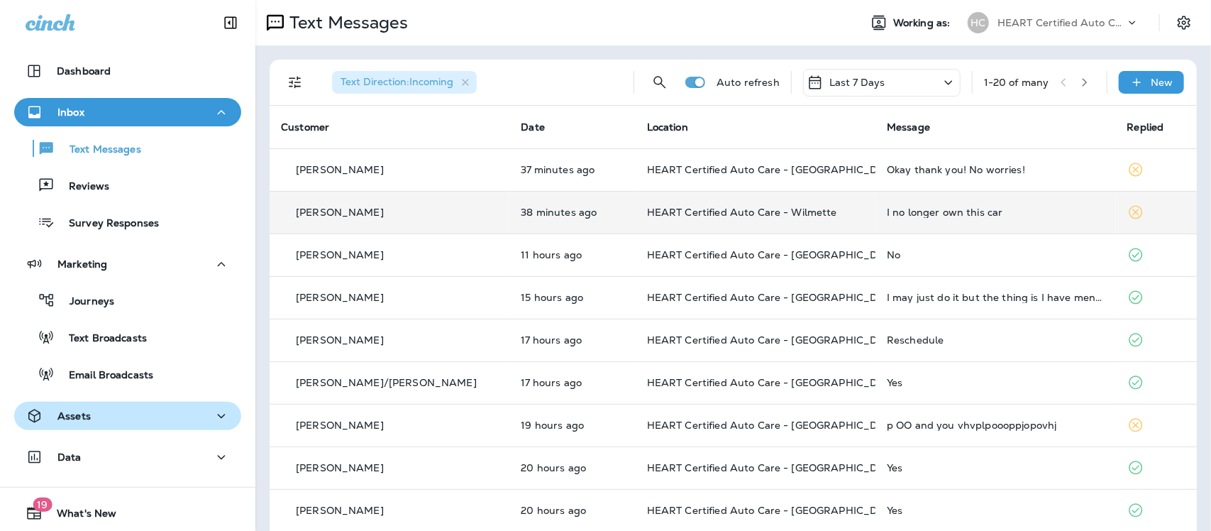
scroll to position [38, 0]
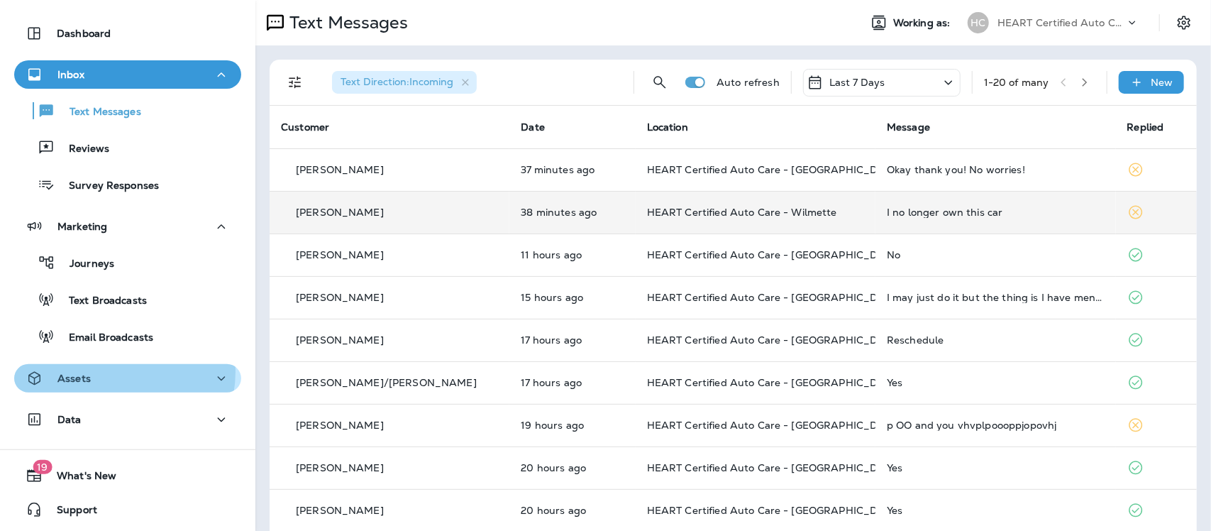
click at [116, 371] on div "Assets" at bounding box center [128, 379] width 204 height 18
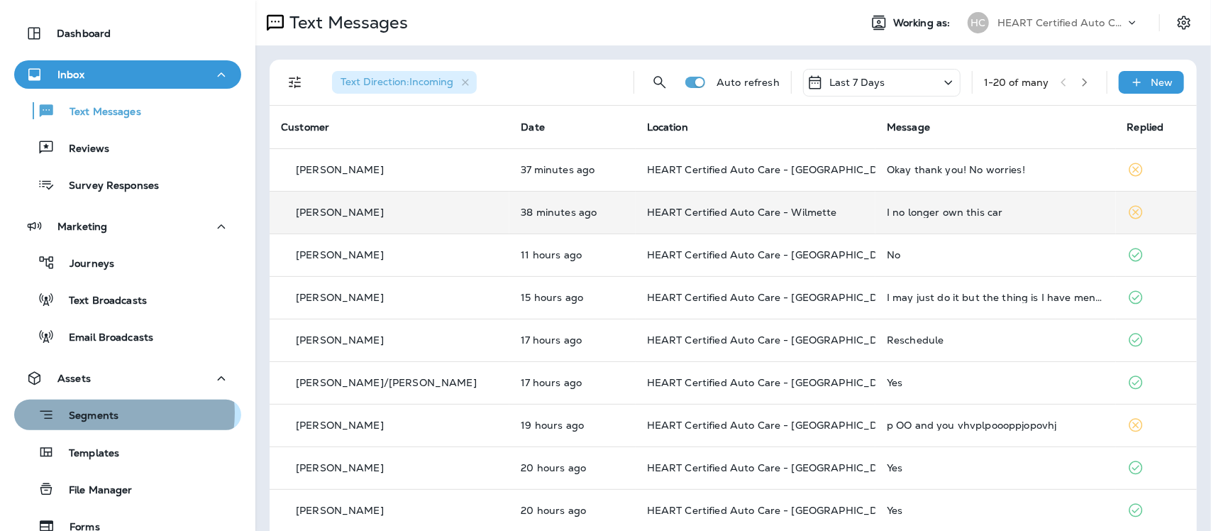
click at [112, 412] on p "Segments" at bounding box center [87, 416] width 64 height 14
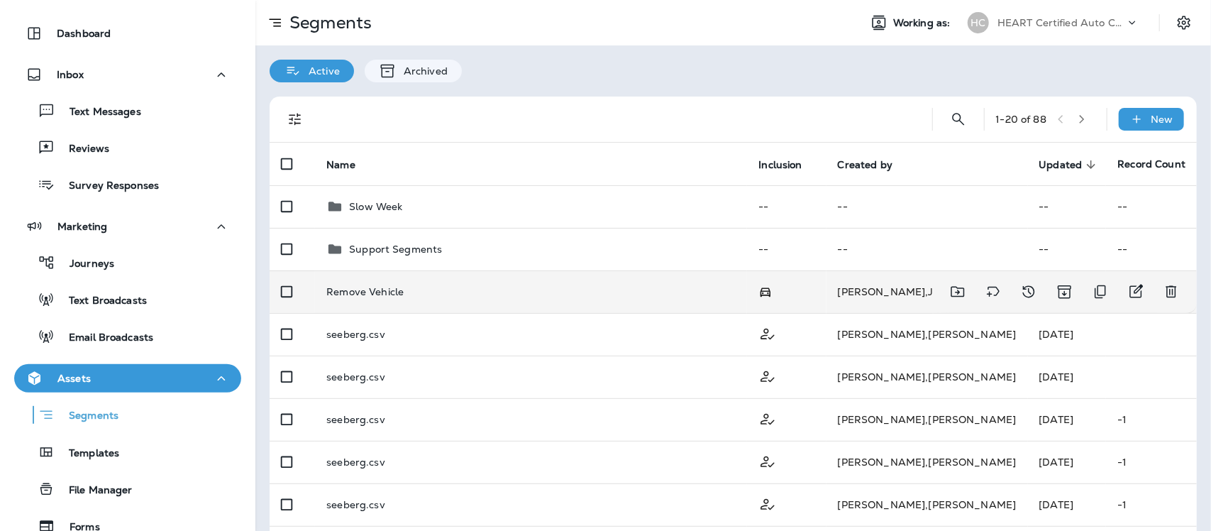
click at [387, 292] on p "Remove Vehicle" at bounding box center [364, 291] width 77 height 11
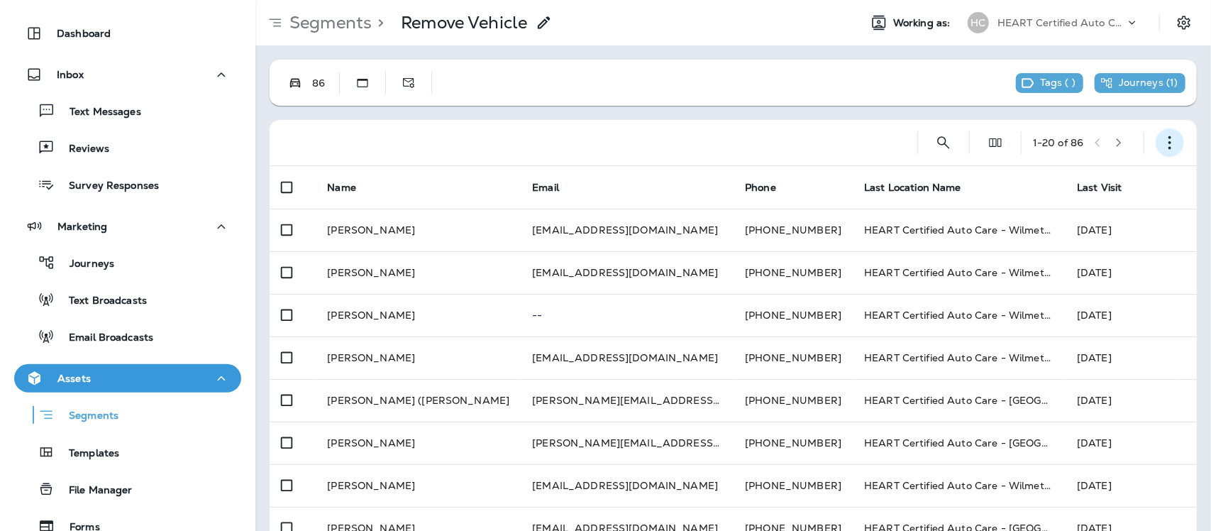
click at [1162, 145] on icon "button" at bounding box center [1169, 142] width 14 height 14
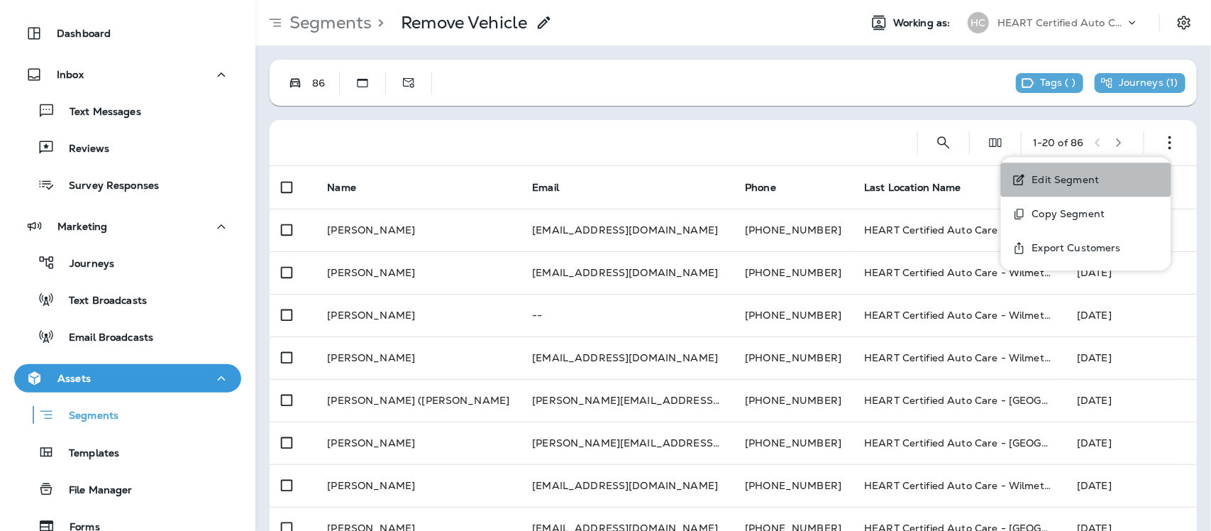
click at [1082, 179] on p "Edit Segment" at bounding box center [1062, 179] width 73 height 11
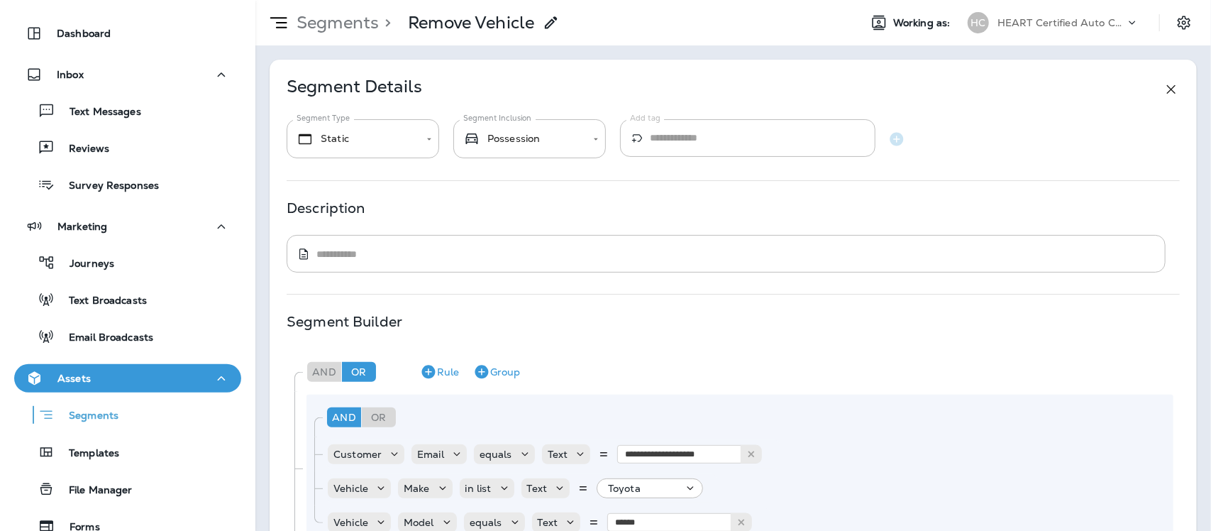
click at [86, 116] on p "Text Messages" at bounding box center [98, 112] width 86 height 13
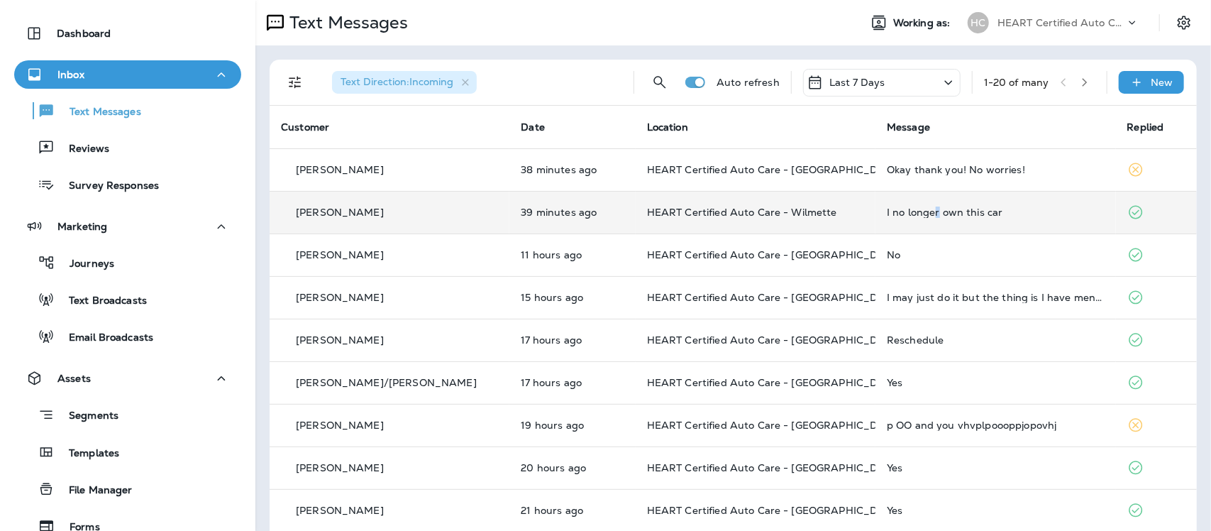
click at [901, 213] on div "I no longer own this car" at bounding box center [995, 211] width 217 height 11
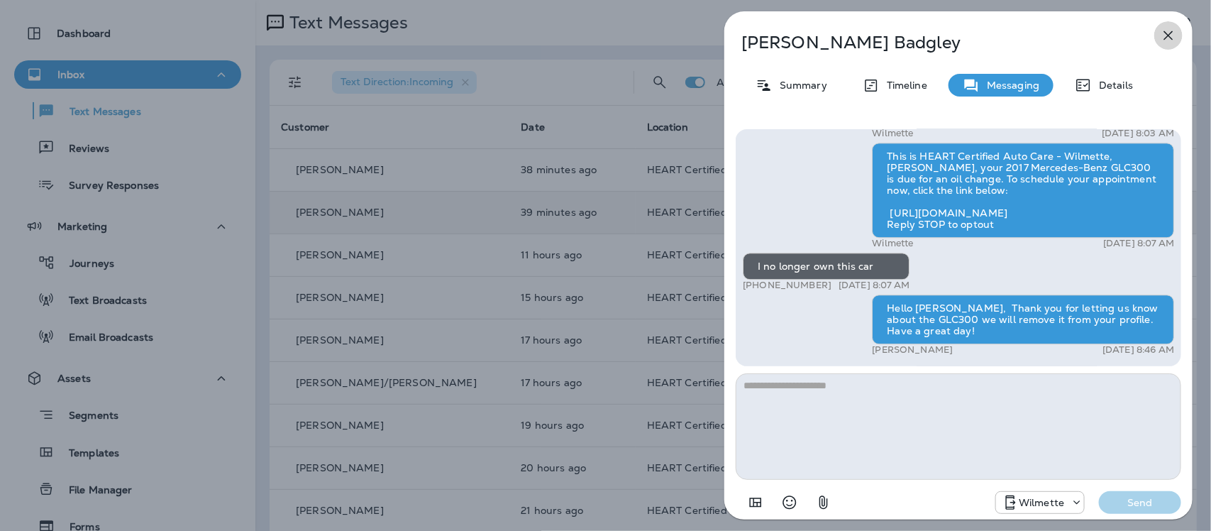
drag, startPoint x: 1165, startPoint y: 28, endPoint x: 561, endPoint y: 96, distance: 607.3
click at [1163, 28] on icon "button" at bounding box center [1168, 35] width 17 height 17
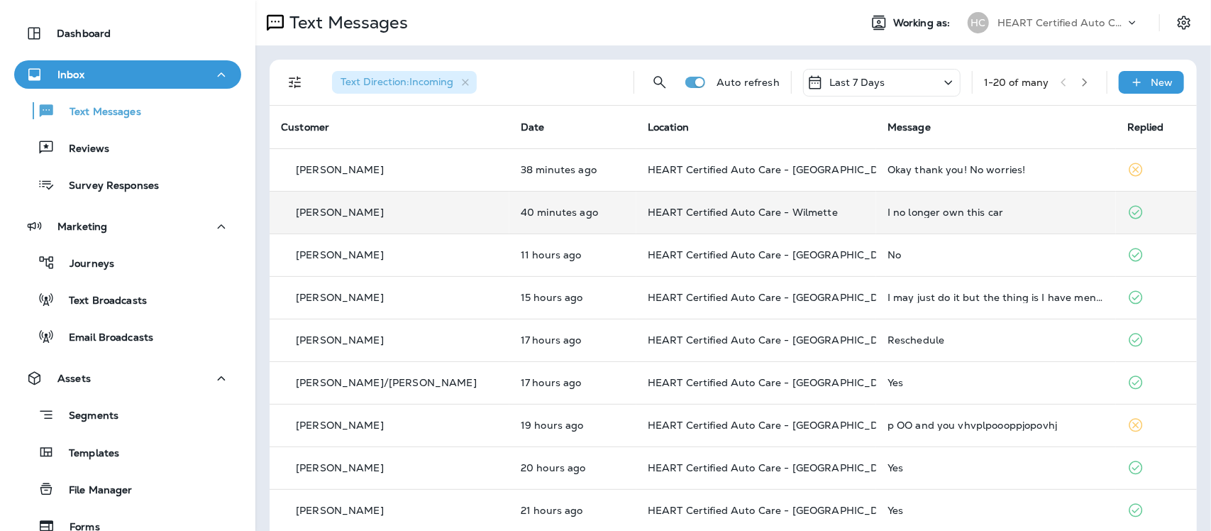
drag, startPoint x: 99, startPoint y: 418, endPoint x: 124, endPoint y: 395, distance: 34.1
click at [99, 417] on p "Segments" at bounding box center [87, 416] width 64 height 14
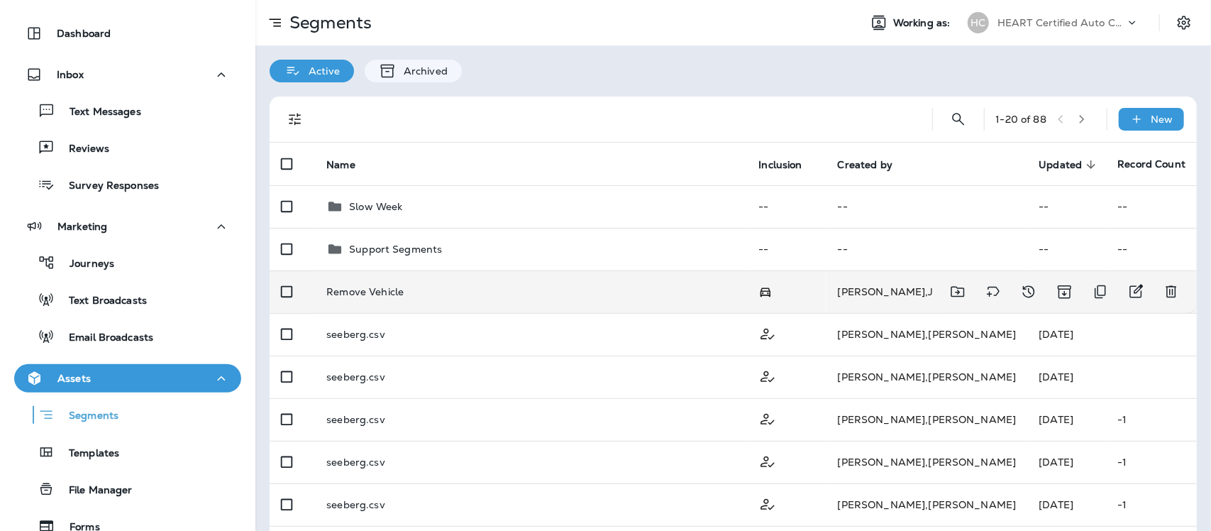
click at [367, 294] on p "Remove Vehicle" at bounding box center [364, 291] width 77 height 11
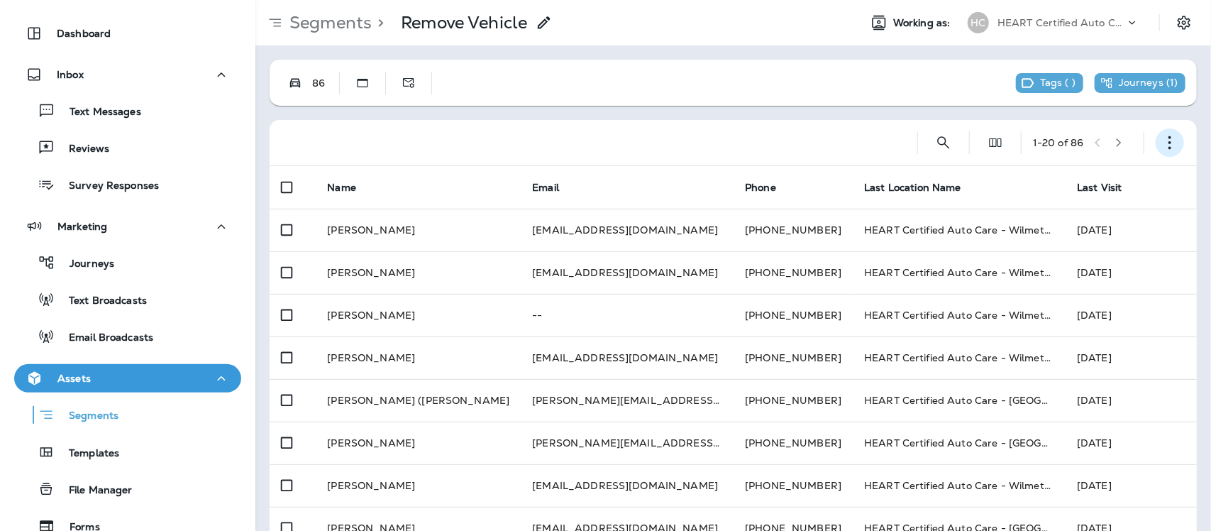
click at [1162, 140] on icon "button" at bounding box center [1169, 142] width 14 height 14
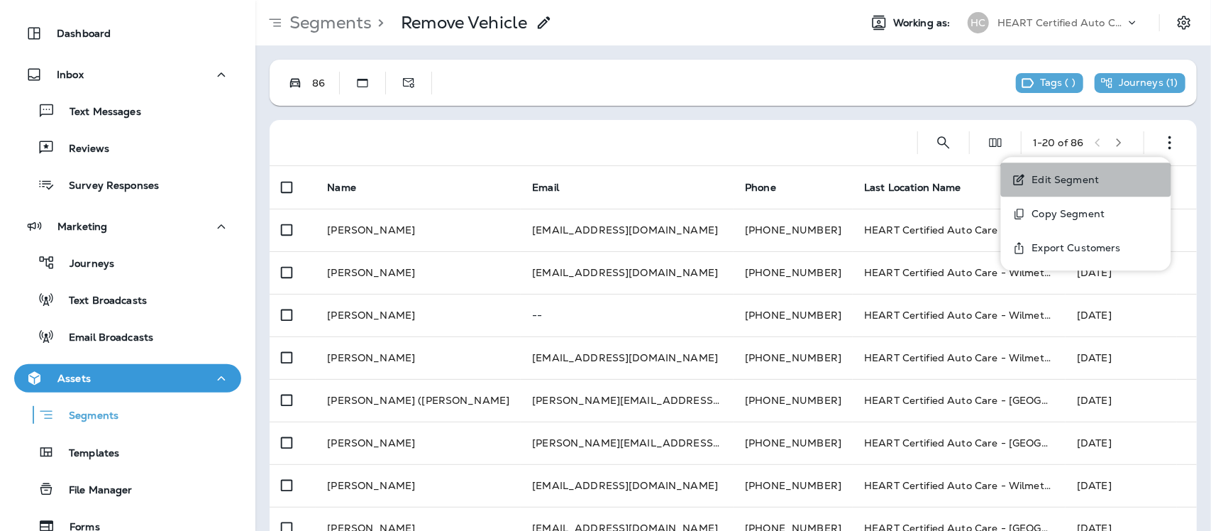
click at [1089, 182] on p "Edit Segment" at bounding box center [1062, 179] width 73 height 11
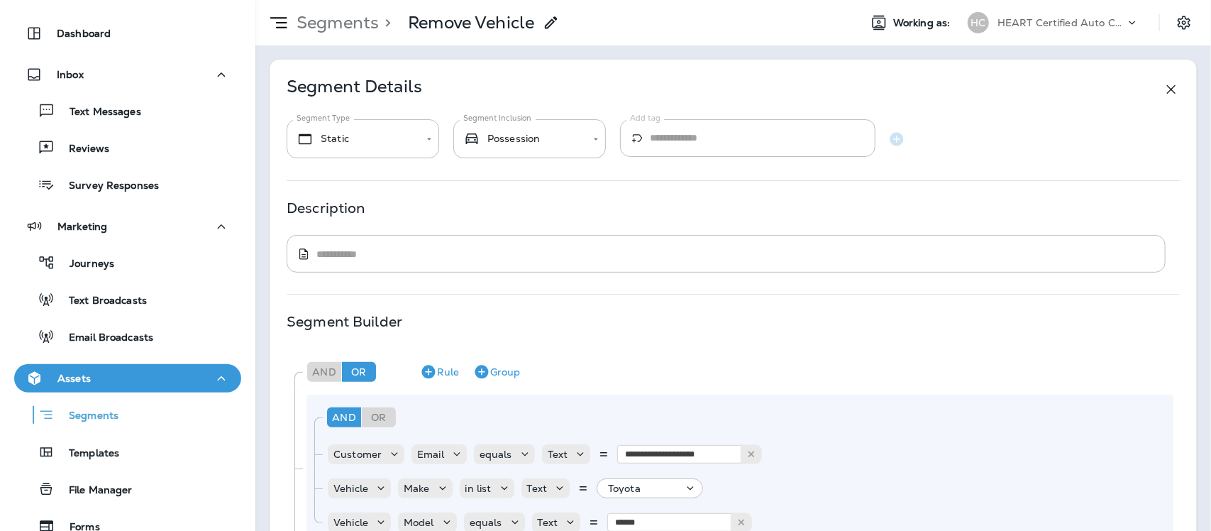
type input "**********"
drag, startPoint x: 706, startPoint y: 284, endPoint x: 670, endPoint y: 295, distance: 37.9
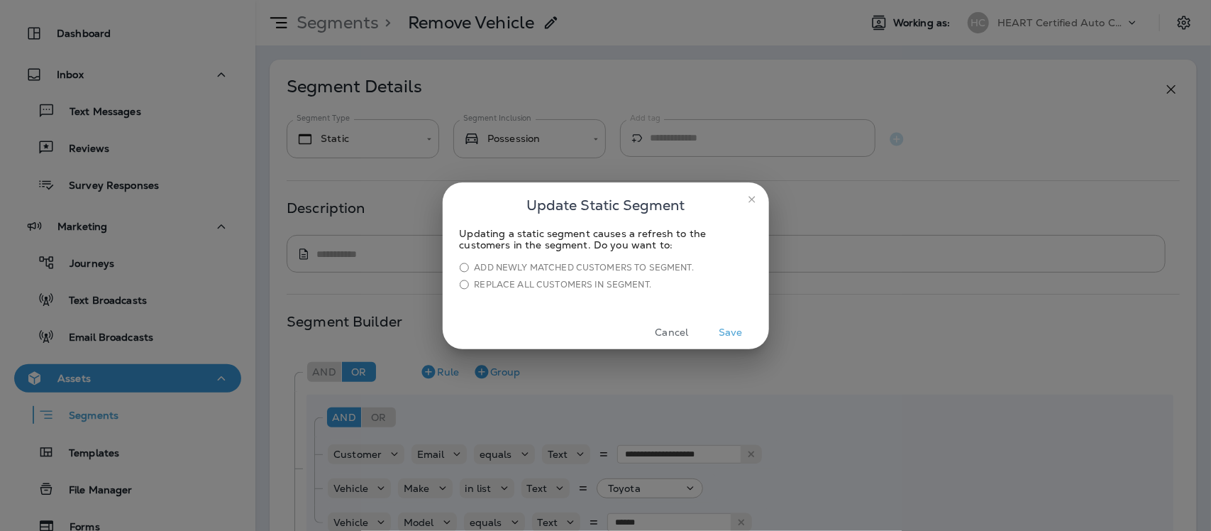
click at [738, 332] on button "Save" at bounding box center [730, 332] width 53 height 22
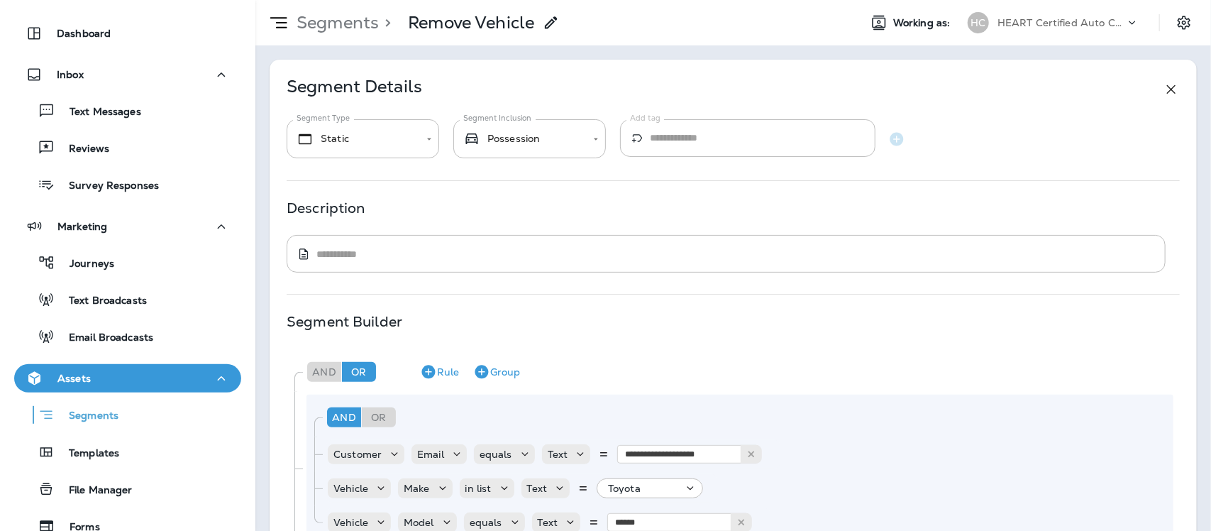
scroll to position [13124, 0]
